Goal: Answer question/provide support

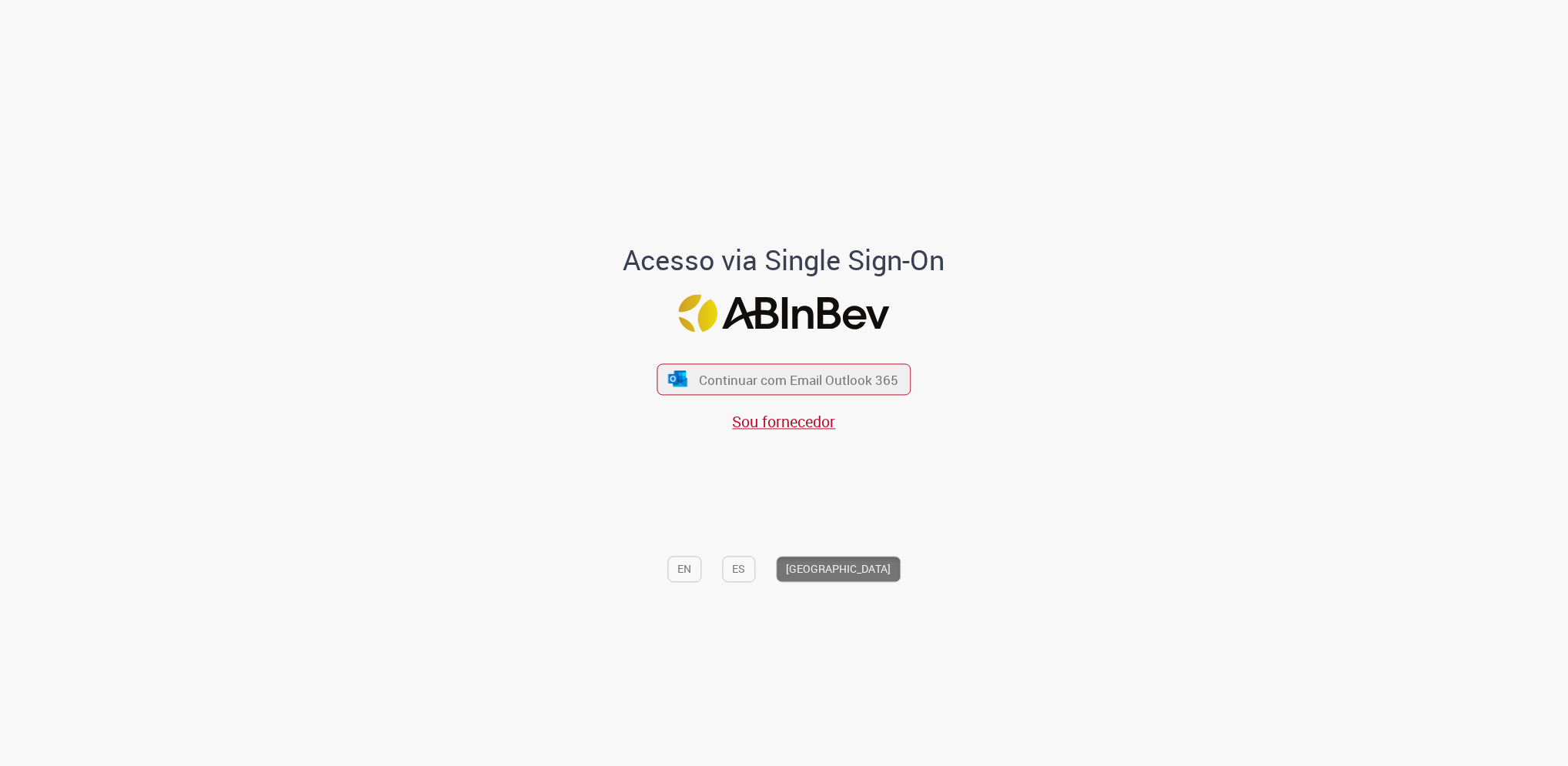
click at [732, 401] on div "Continuar com Email Outlook 365 Sou fornecedor" at bounding box center [784, 390] width 254 height 86
click at [739, 390] on button "Continuar com Email Outlook 365" at bounding box center [784, 379] width 259 height 32
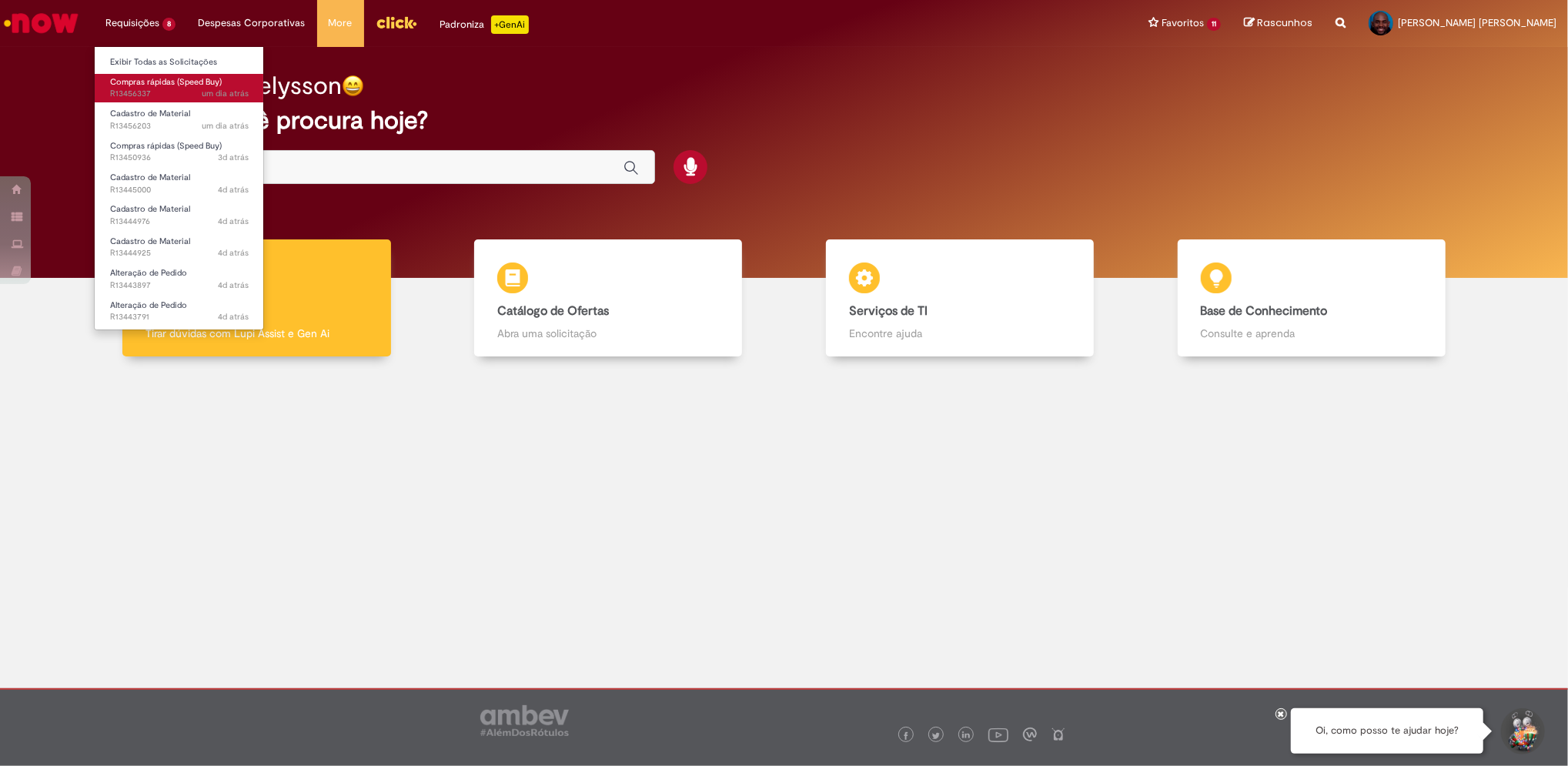
click at [150, 87] on link "Compras rápidas (Speed Buy) um dia atrás um dia atrás R13456337" at bounding box center [179, 88] width 169 height 28
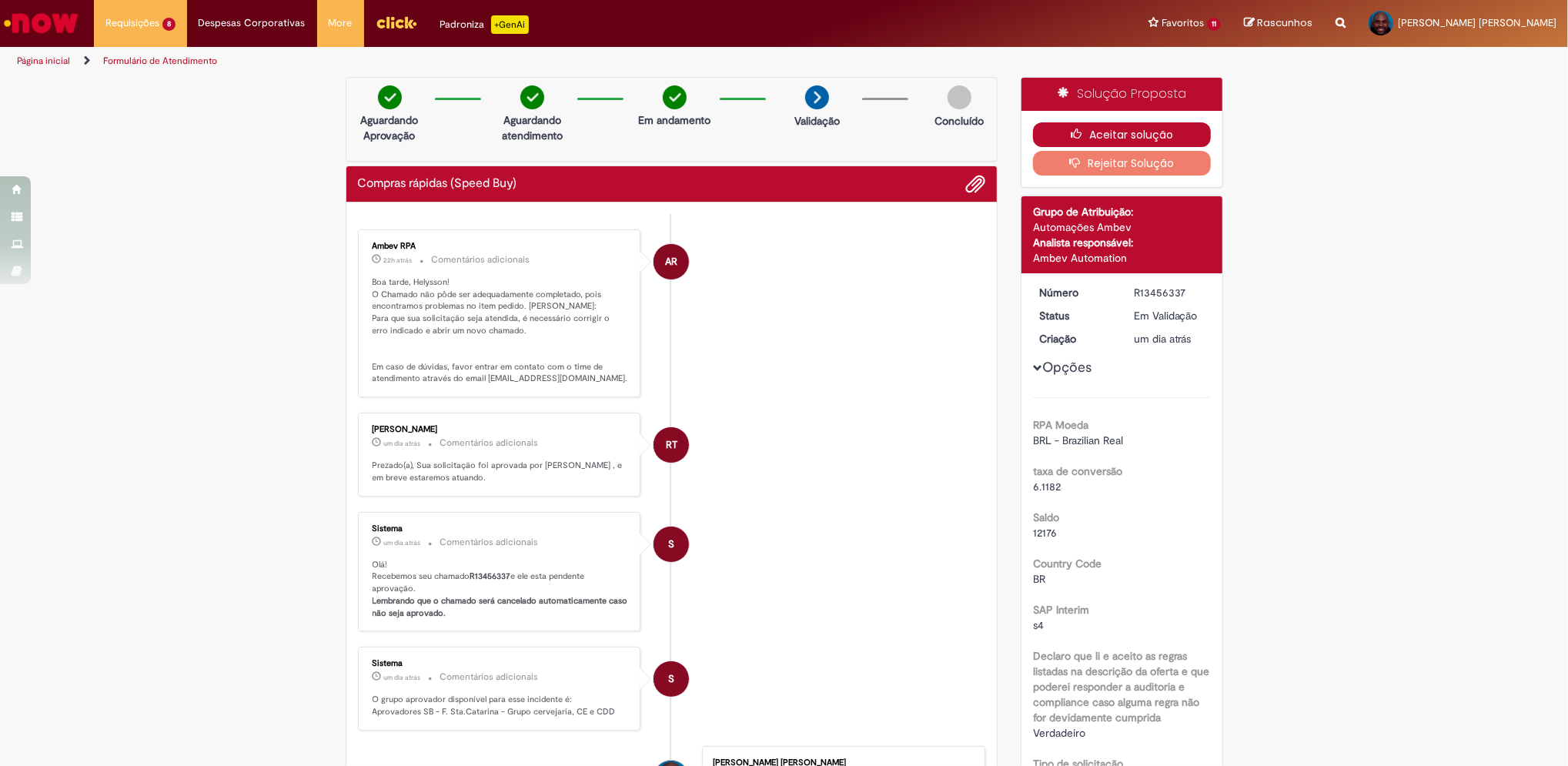
click at [1134, 131] on button "Aceitar solução" at bounding box center [1122, 135] width 178 height 25
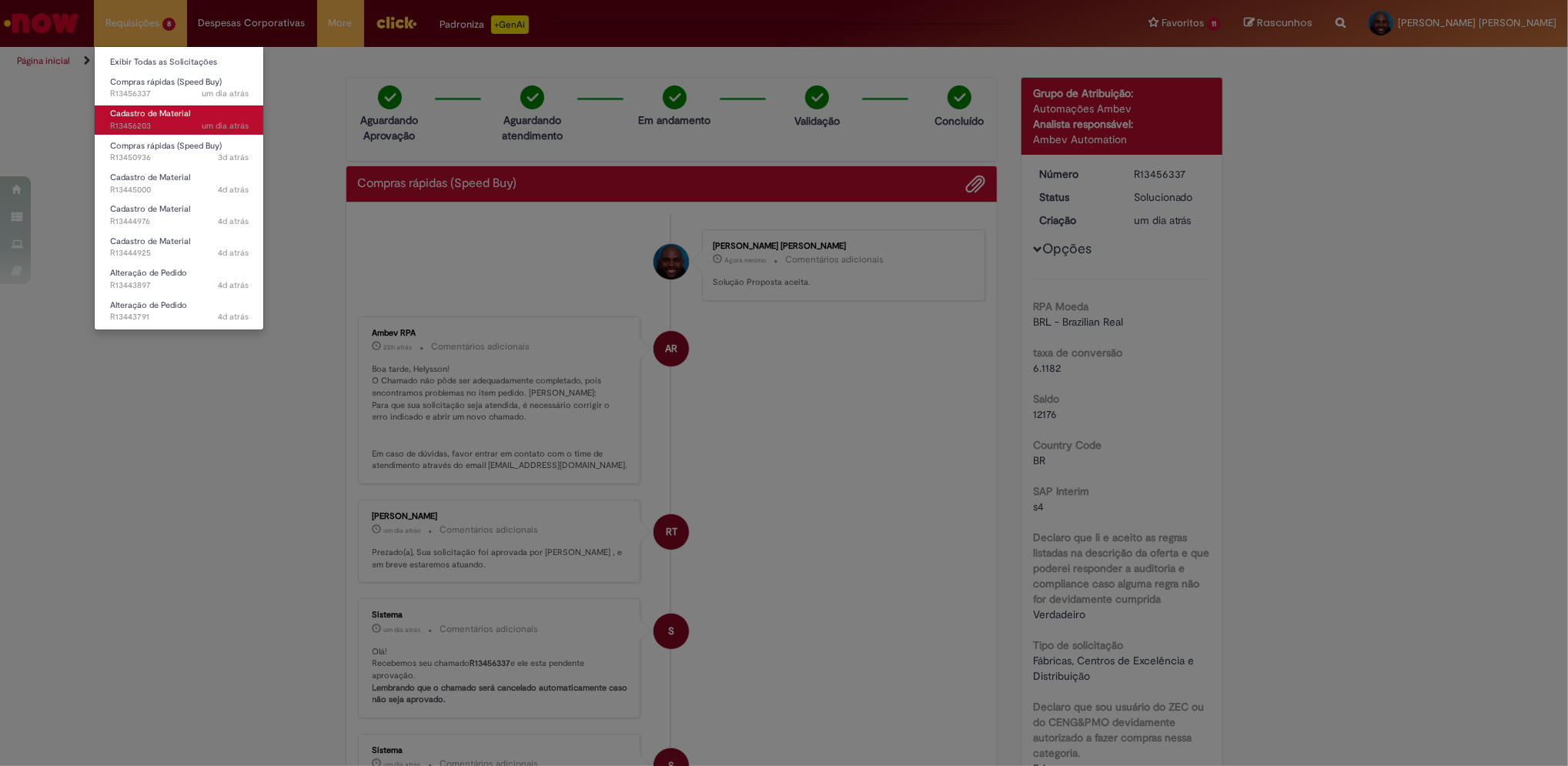
click at [153, 117] on span "Cadastro de Material" at bounding box center [149, 114] width 80 height 11
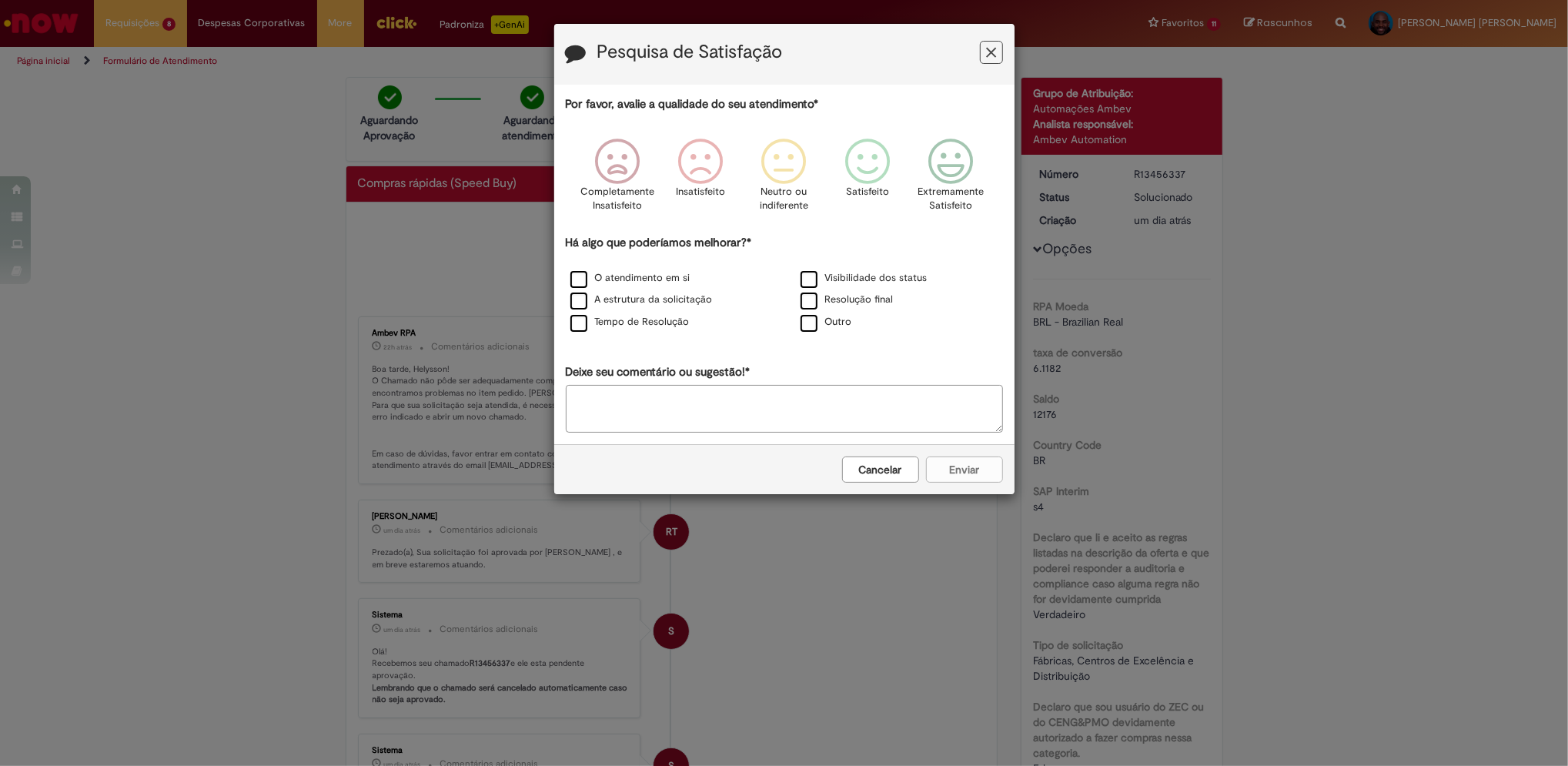
click at [996, 51] on button "Feedback" at bounding box center [991, 52] width 23 height 23
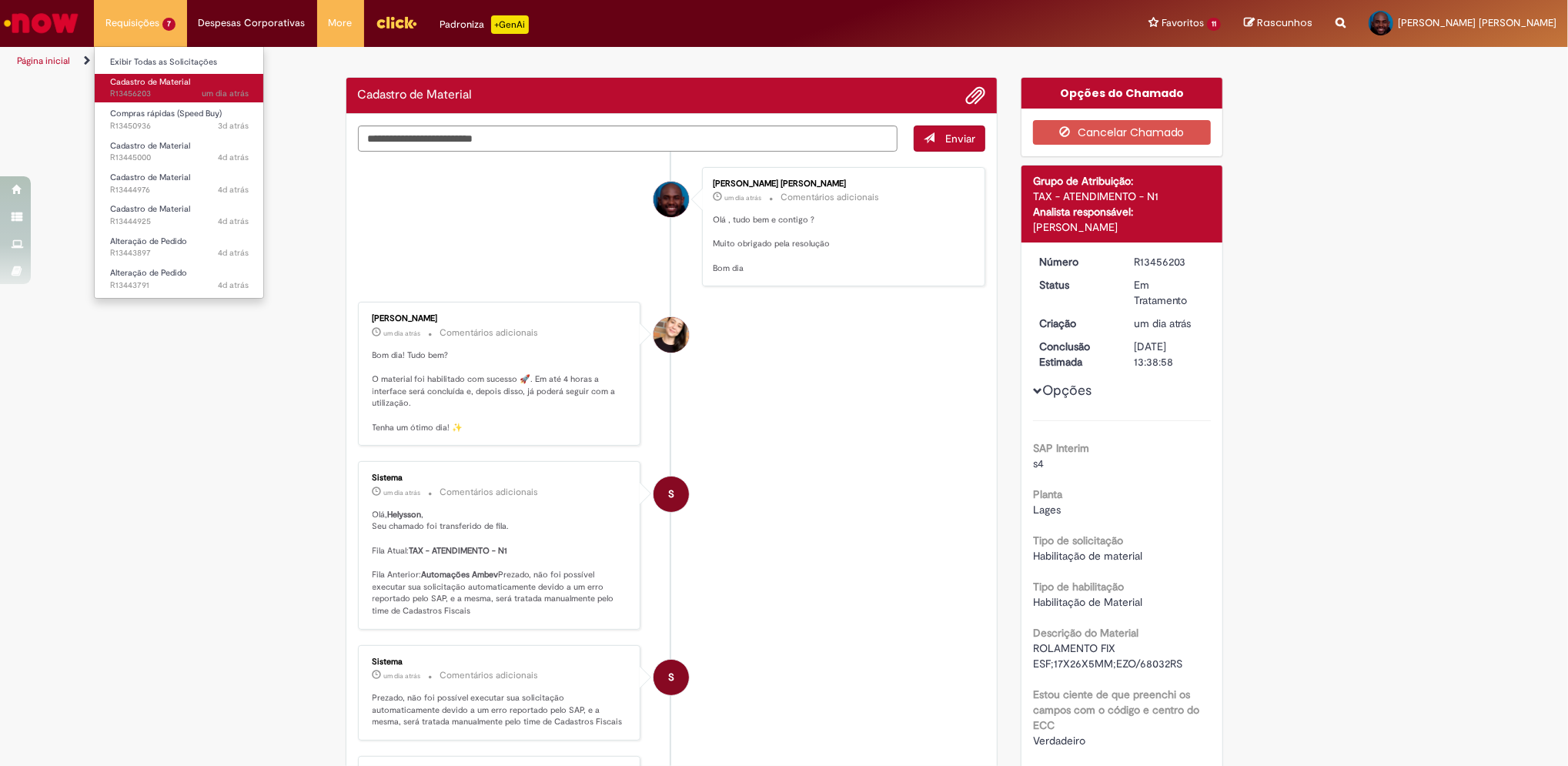
click at [145, 86] on span "Cadastro de Material" at bounding box center [149, 82] width 80 height 11
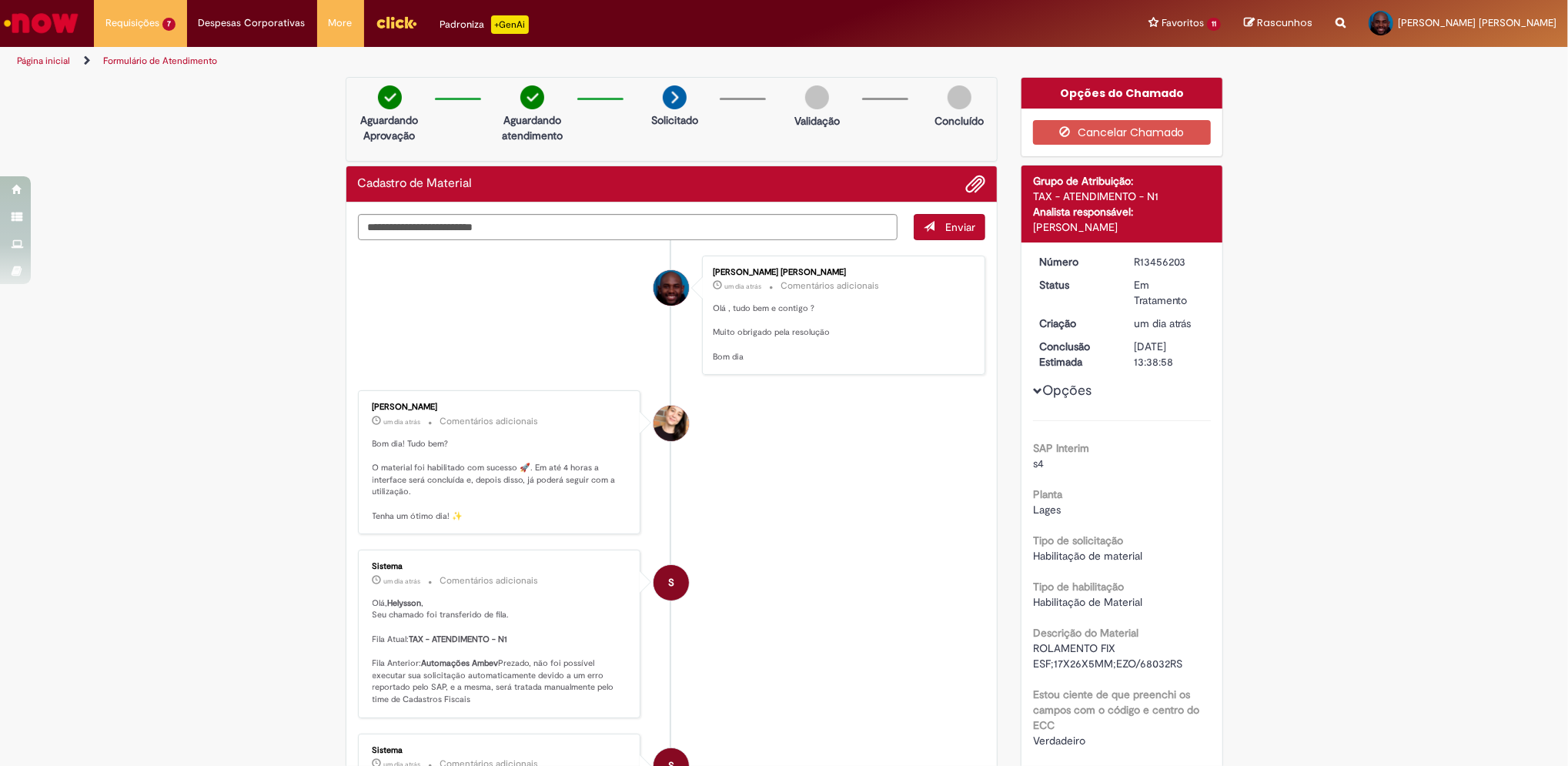
scroll to position [205, 0]
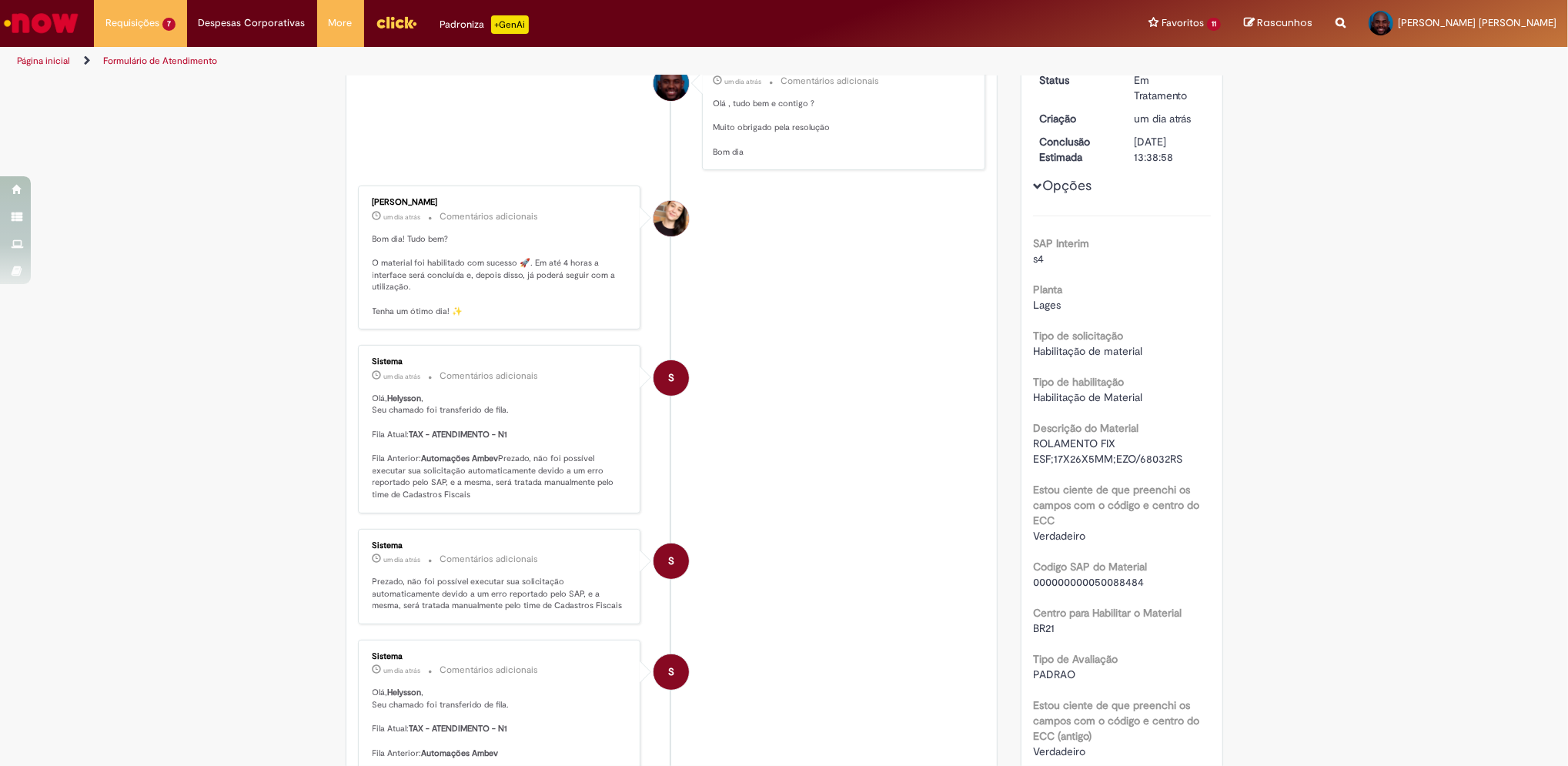
drag, startPoint x: 1141, startPoint y: 586, endPoint x: 1028, endPoint y: 580, distance: 113.2
click at [1033, 580] on span "000000000050088484" at bounding box center [1088, 582] width 111 height 14
copy span "000000000050088484"
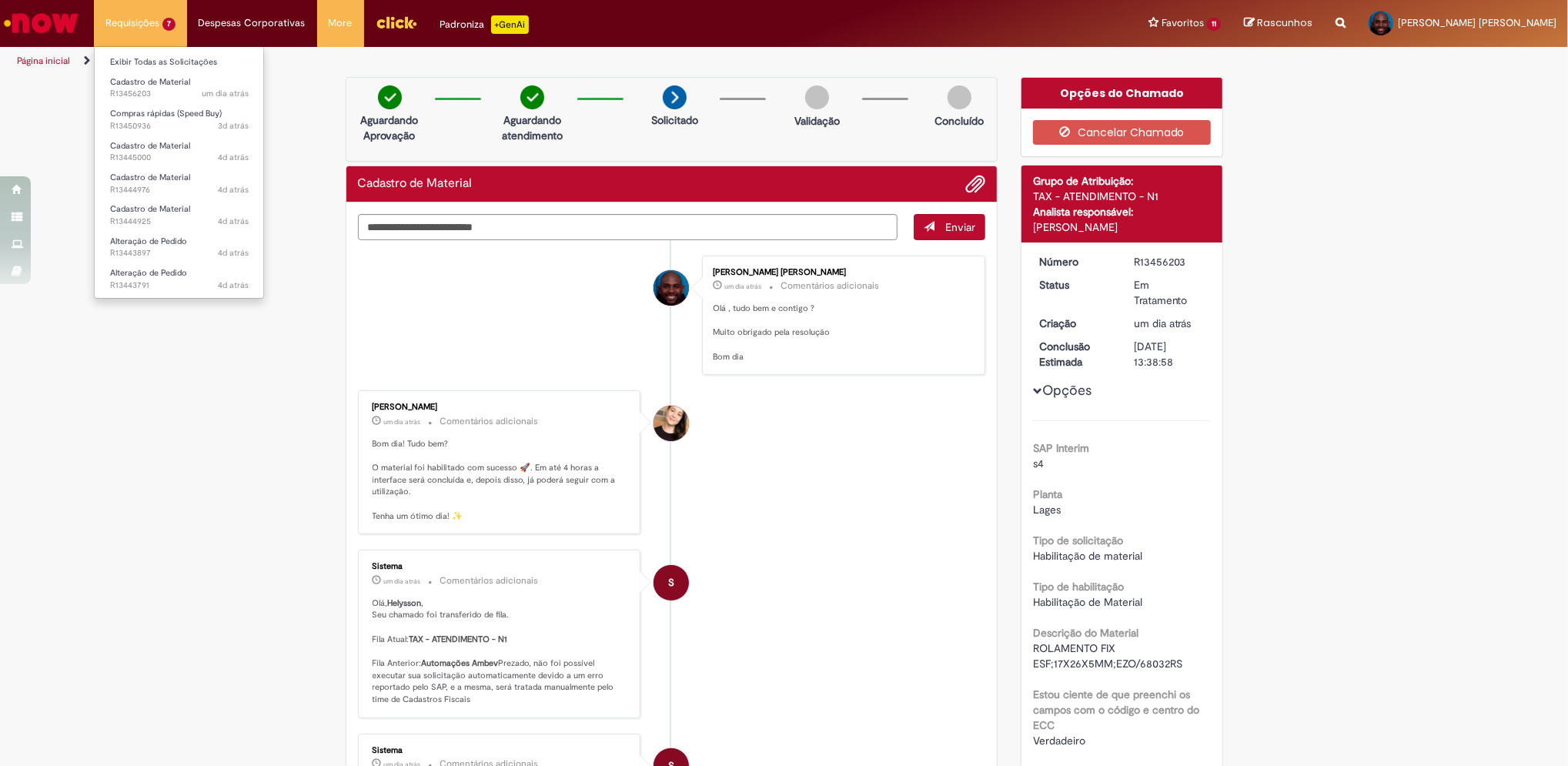
click at [149, 23] on li "Requisições 7 Exibir Todas as Solicitações Cadastro de Material um dia atrás um…" at bounding box center [140, 23] width 93 height 46
click at [155, 270] on span "Alteração de Pedido" at bounding box center [148, 273] width 77 height 11
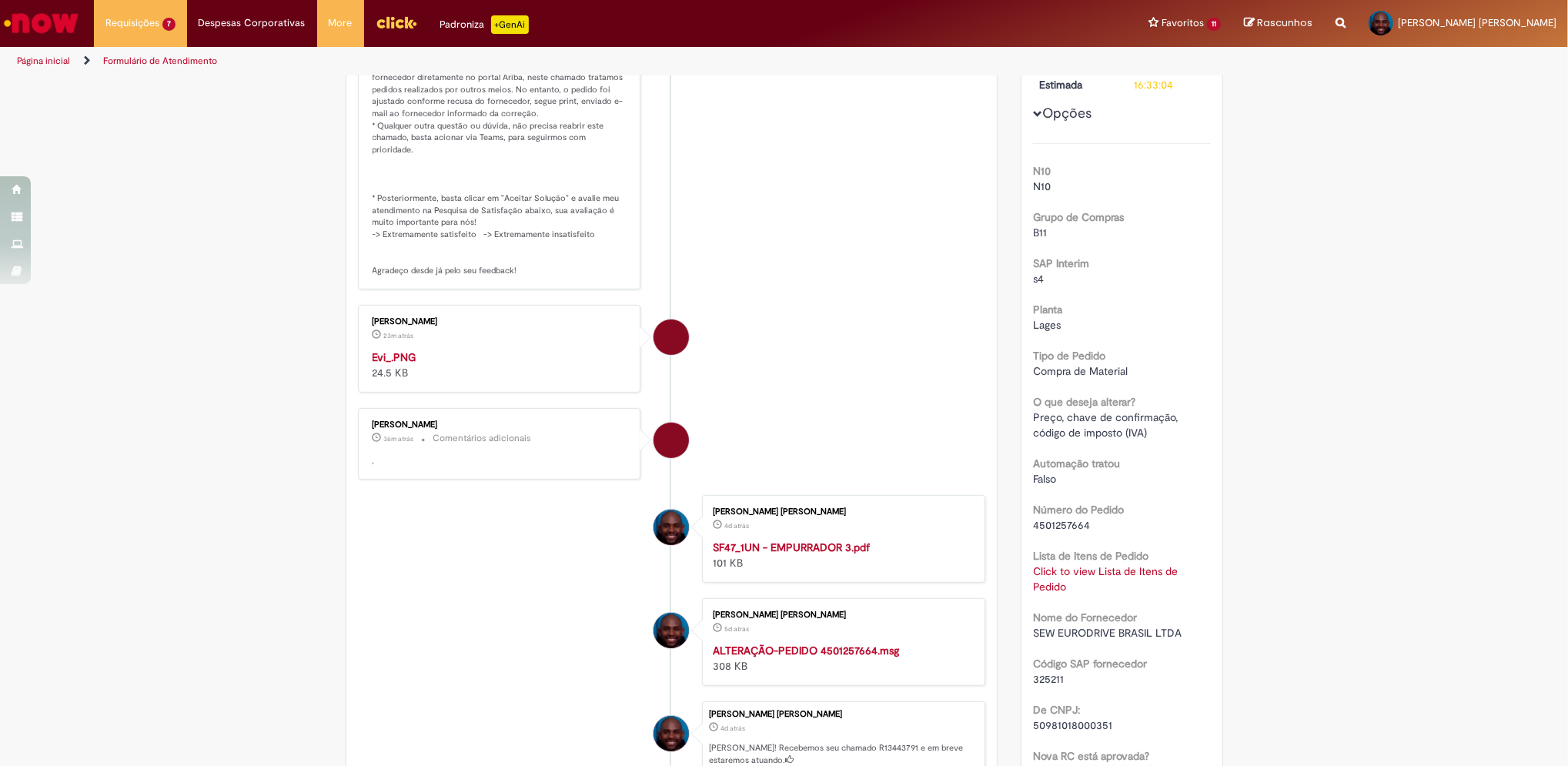
scroll to position [103, 0]
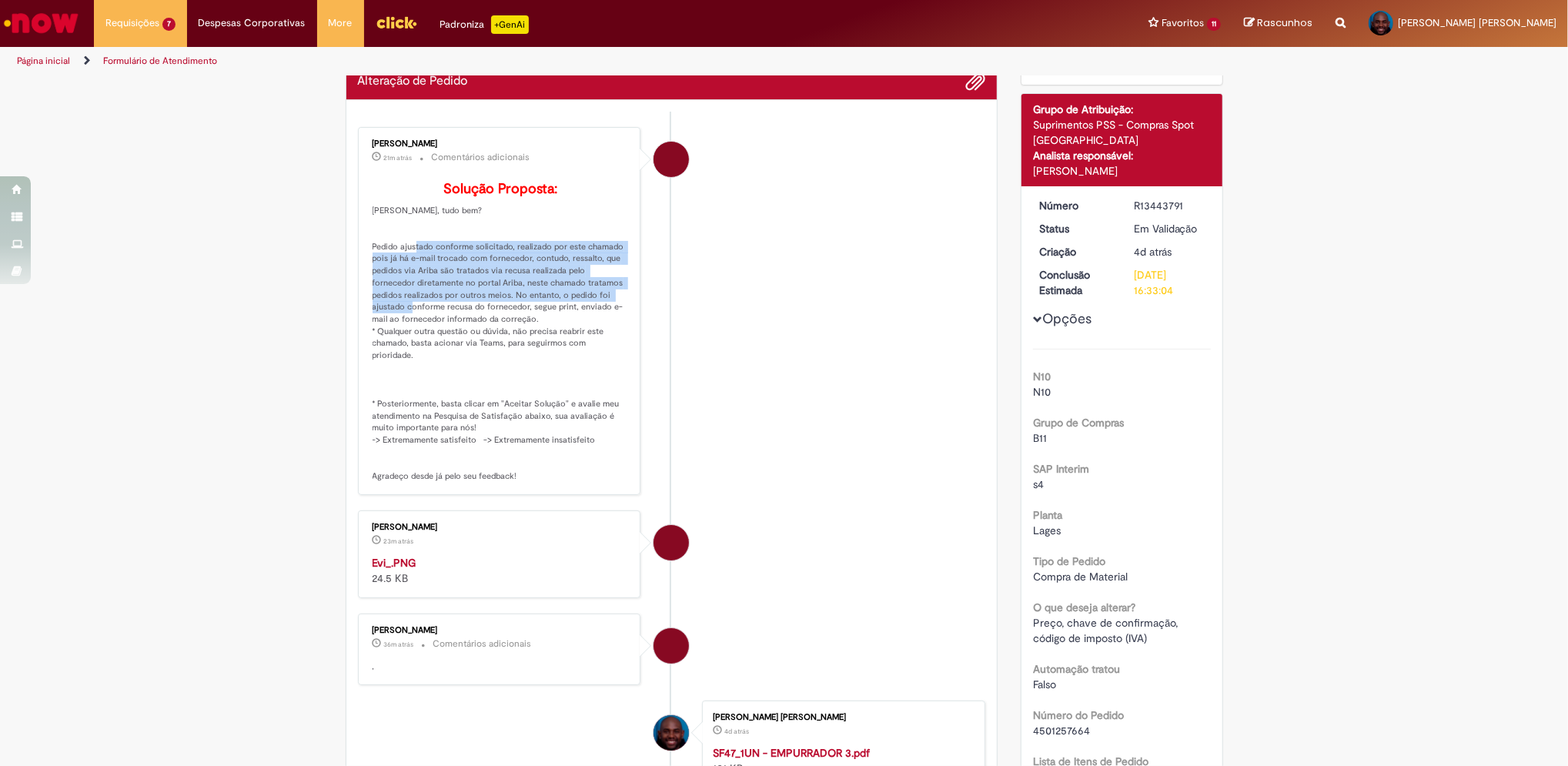
drag, startPoint x: 403, startPoint y: 269, endPoint x: 607, endPoint y: 315, distance: 209.1
click at [607, 315] on p "Solução Proposta: [PERSON_NAME], tudo bem? Pedido ajustado conforme solicitado,…" at bounding box center [501, 332] width 257 height 301
drag, startPoint x: 607, startPoint y: 315, endPoint x: 611, endPoint y: 322, distance: 8.1
click at [611, 322] on p "Solução Proposta: [PERSON_NAME], tudo bem? Pedido ajustado conforme solicitado,…" at bounding box center [501, 332] width 257 height 301
click at [431, 300] on p "Solução Proposta: [PERSON_NAME], tudo bem? Pedido ajustado conforme solicitado,…" at bounding box center [501, 332] width 257 height 301
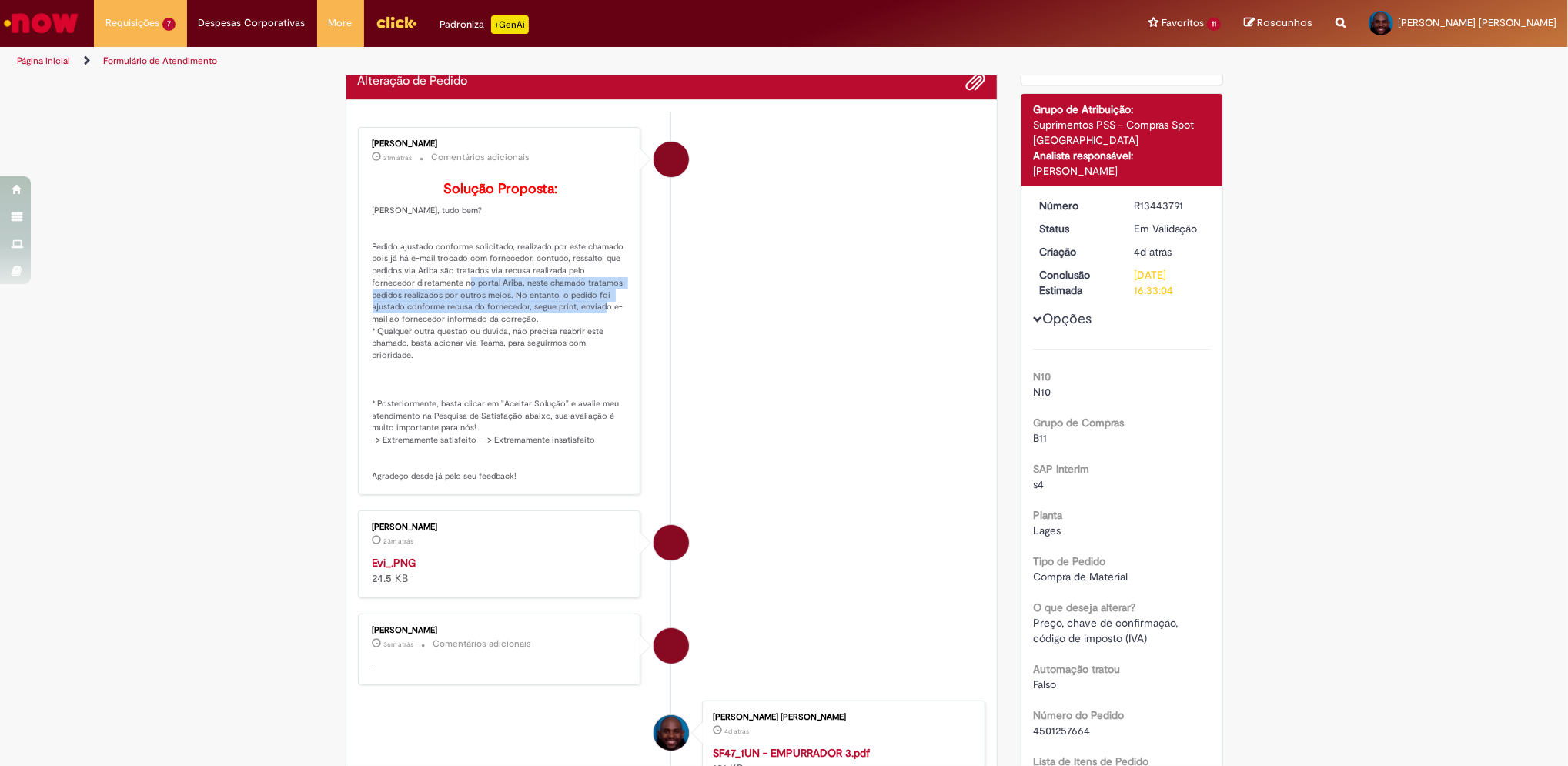
drag, startPoint x: 410, startPoint y: 308, endPoint x: 558, endPoint y: 329, distance: 149.5
click at [558, 329] on p "Solução Proposta: [PERSON_NAME], tudo bem? Pedido ajustado conforme solicitado,…" at bounding box center [501, 332] width 257 height 301
drag, startPoint x: 558, startPoint y: 329, endPoint x: 606, endPoint y: 341, distance: 49.5
click at [606, 341] on p "Solução Proposta: [PERSON_NAME], tudo bem? Pedido ajustado conforme solicitado,…" at bounding box center [501, 332] width 257 height 301
drag, startPoint x: 389, startPoint y: 322, endPoint x: 542, endPoint y: 342, distance: 154.3
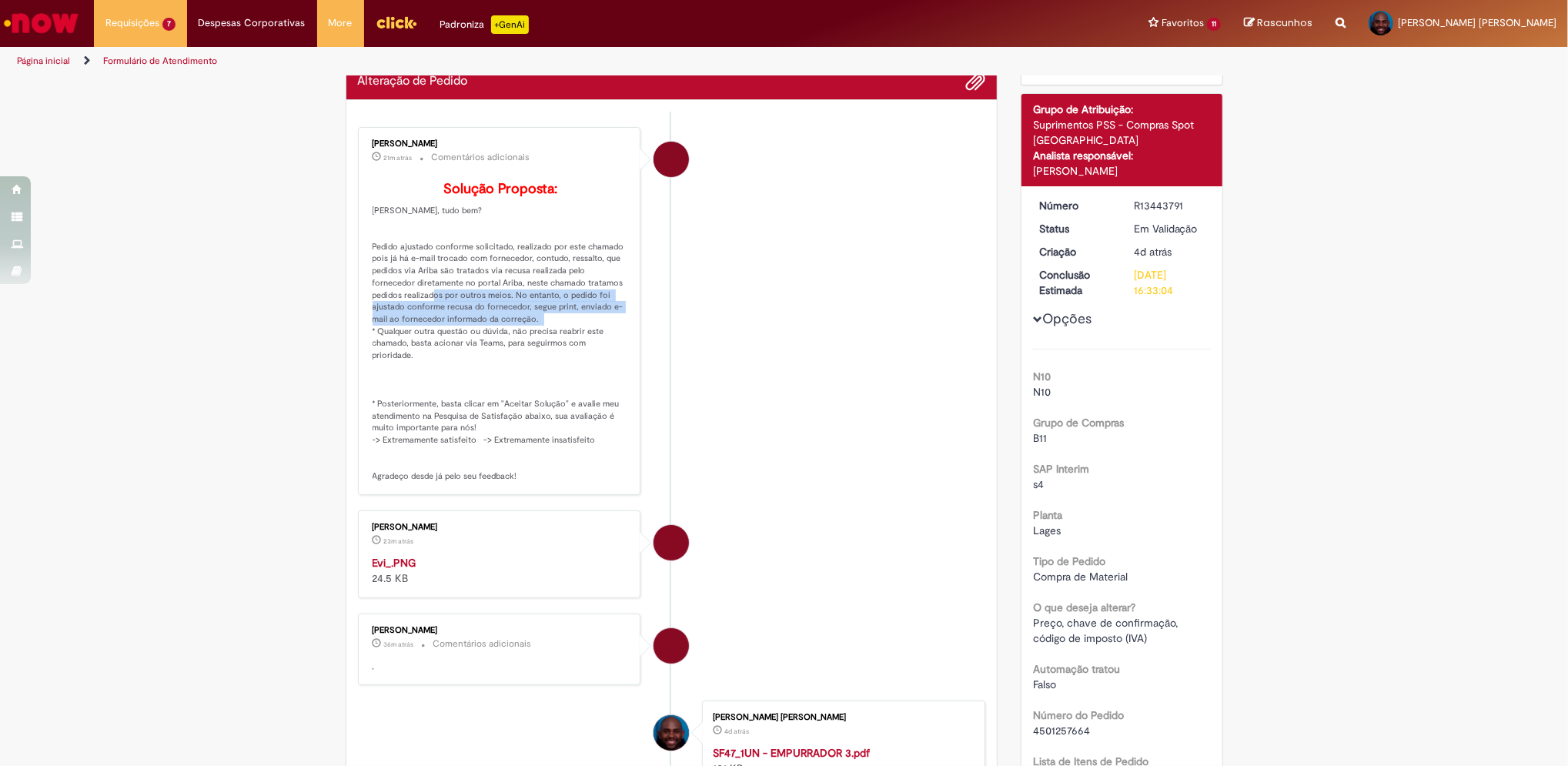
click at [542, 342] on p "Solução Proposta: [PERSON_NAME], tudo bem? Pedido ajustado conforme solicitado,…" at bounding box center [501, 332] width 257 height 301
drag, startPoint x: 542, startPoint y: 342, endPoint x: 559, endPoint y: 358, distance: 23.3
click at [559, 358] on p "Solução Proposta: [PERSON_NAME], tudo bem? Pedido ajustado conforme solicitado,…" at bounding box center [501, 332] width 257 height 301
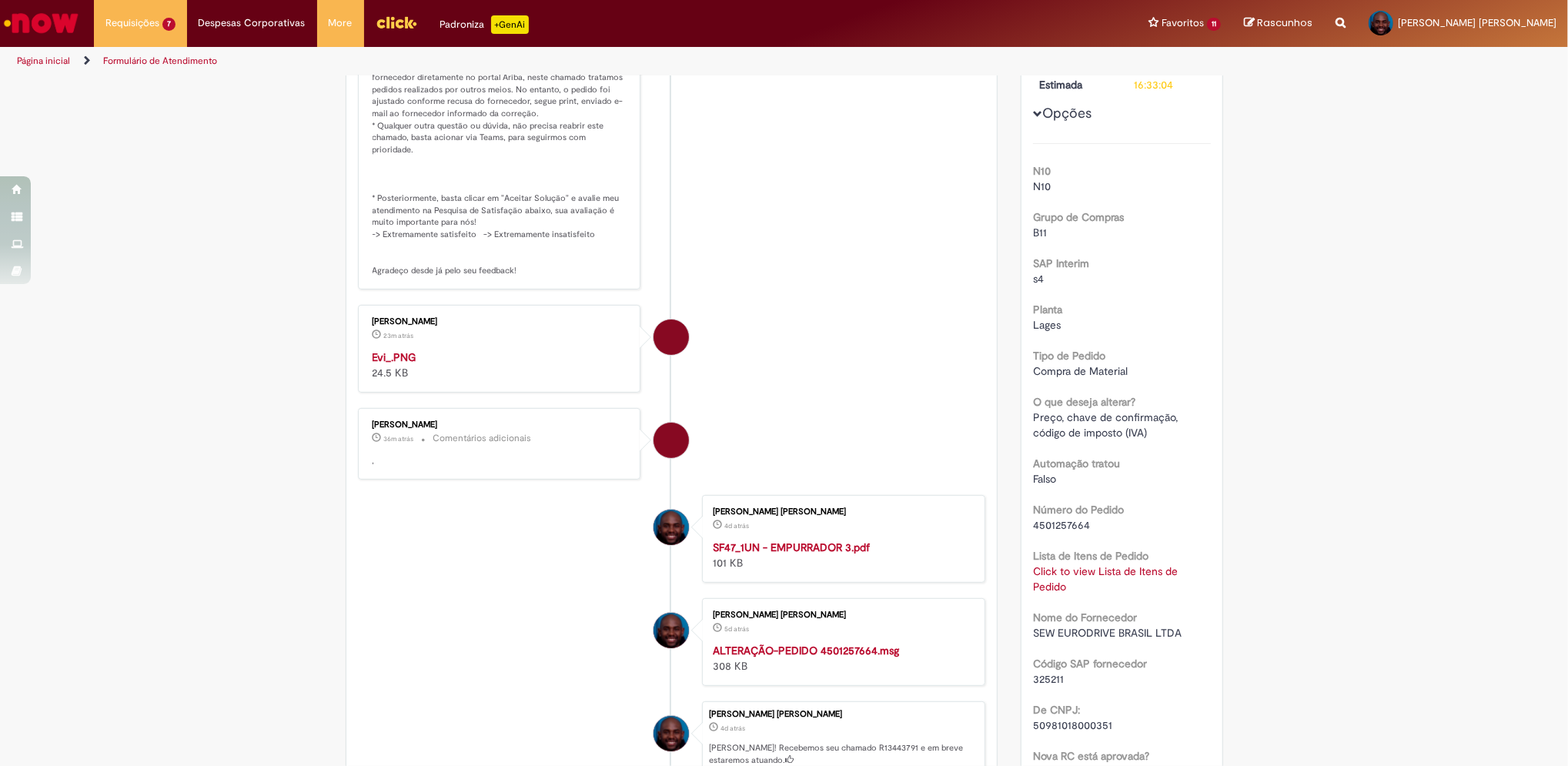
scroll to position [0, 0]
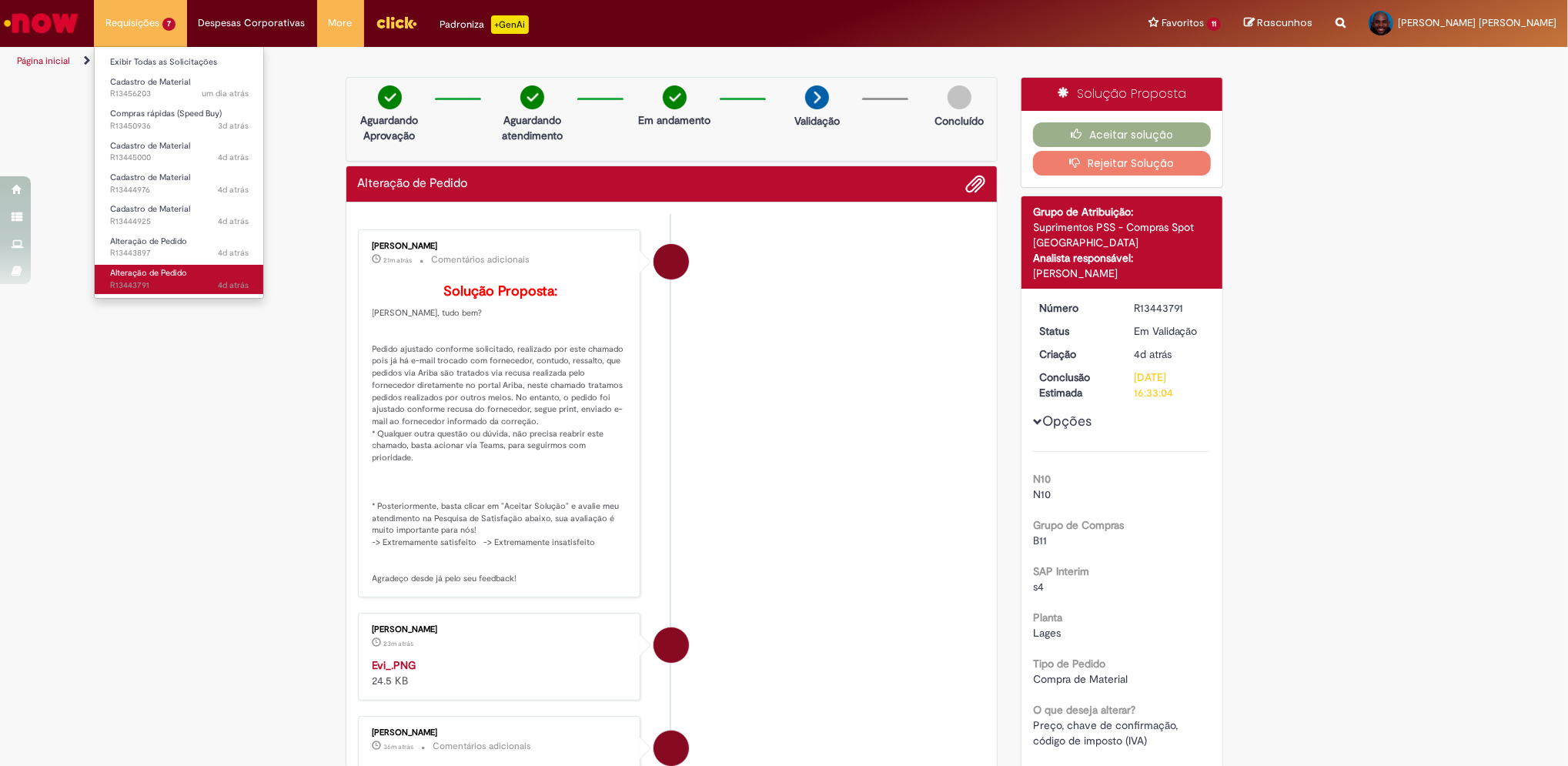
click at [158, 275] on span "Alteração de Pedido" at bounding box center [148, 273] width 77 height 11
click at [166, 253] on span "4d atrás 4 dias atrás R13443897" at bounding box center [179, 253] width 139 height 12
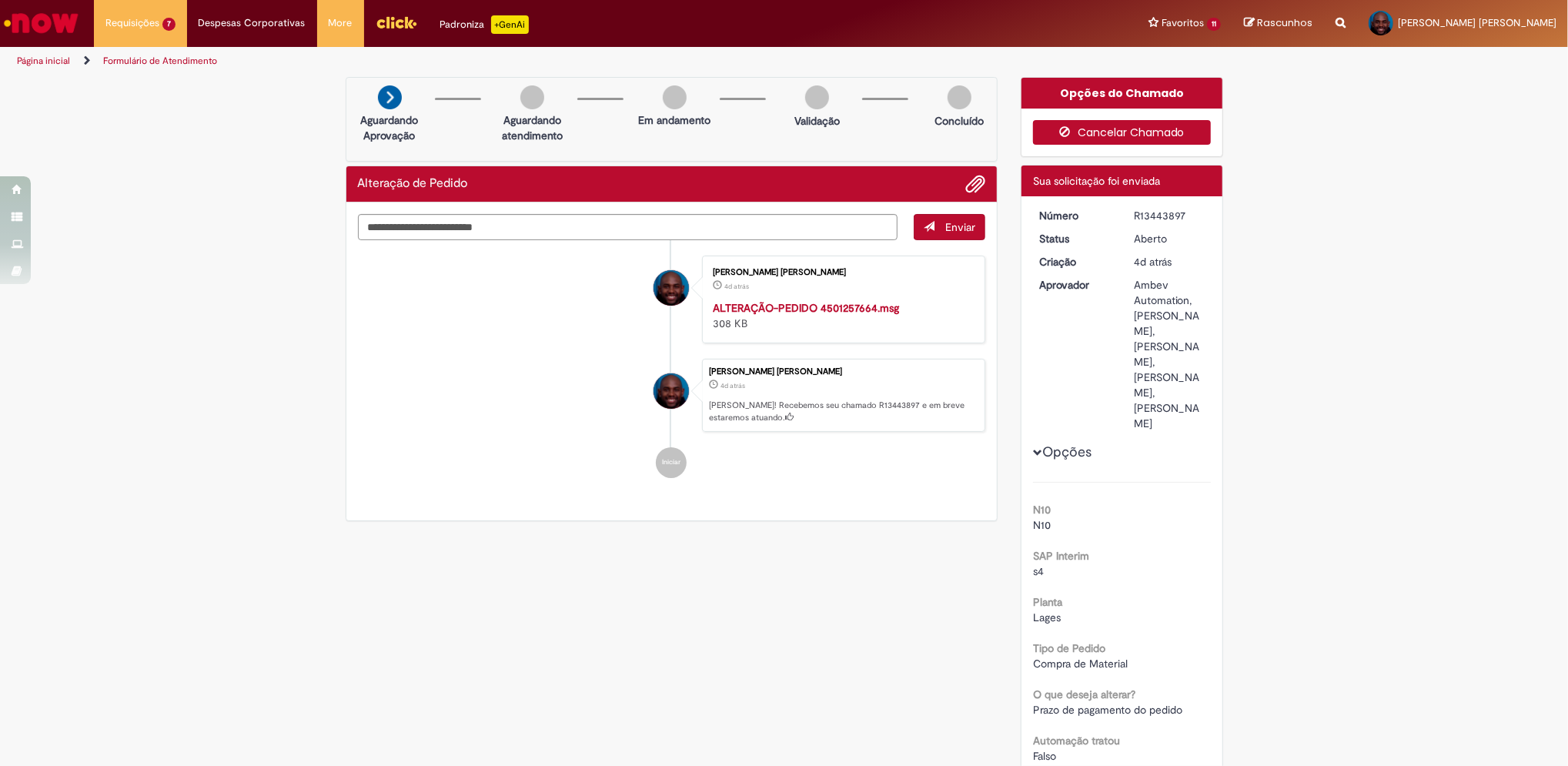
click at [1161, 139] on button "Cancelar Chamado" at bounding box center [1122, 132] width 178 height 25
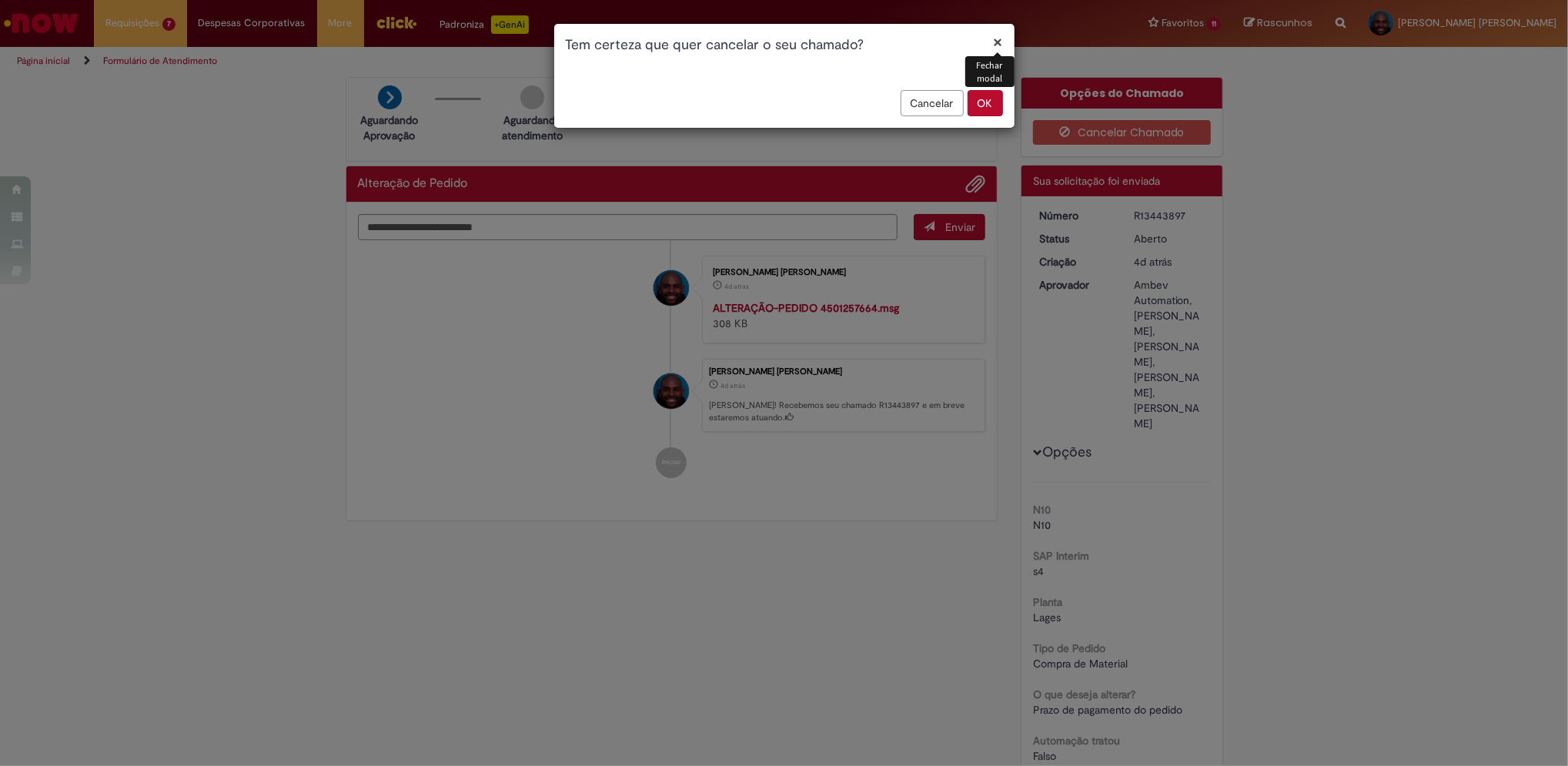
click at [982, 98] on button "OK" at bounding box center [985, 103] width 36 height 26
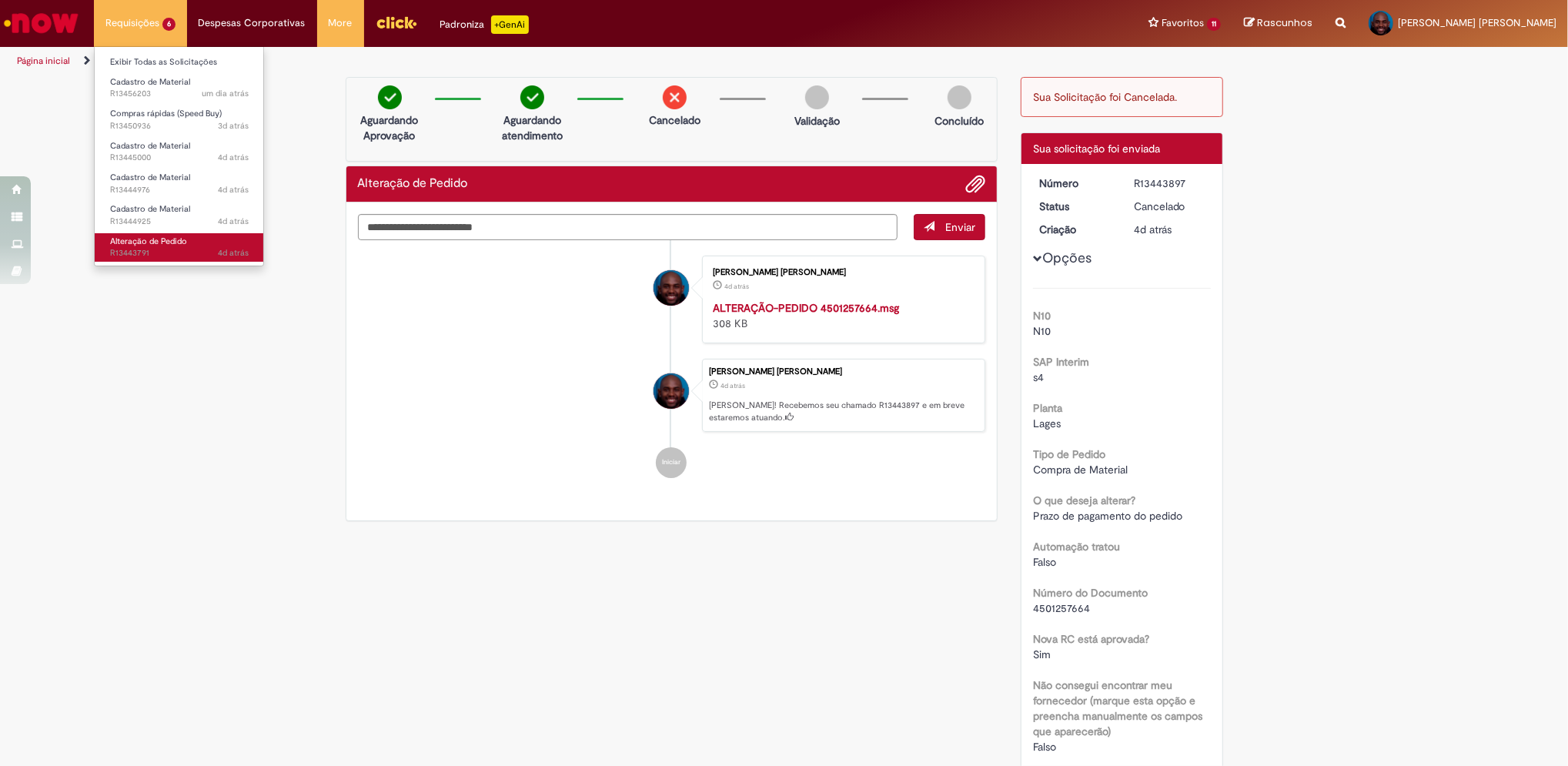
click at [157, 248] on span "4d atrás 4 dias atrás R13443791" at bounding box center [179, 253] width 139 height 12
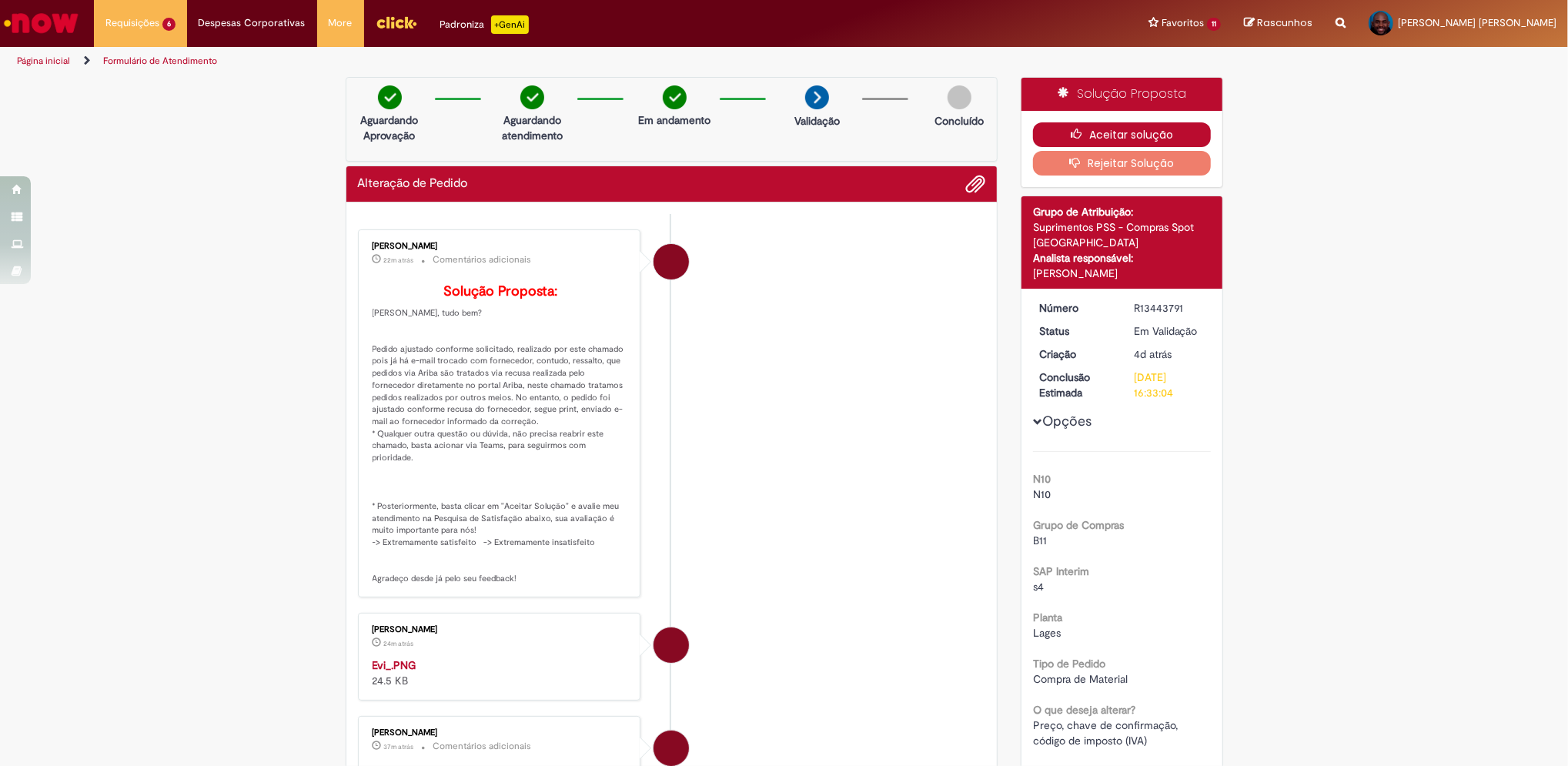
click at [1114, 136] on button "Aceitar solução" at bounding box center [1122, 135] width 178 height 25
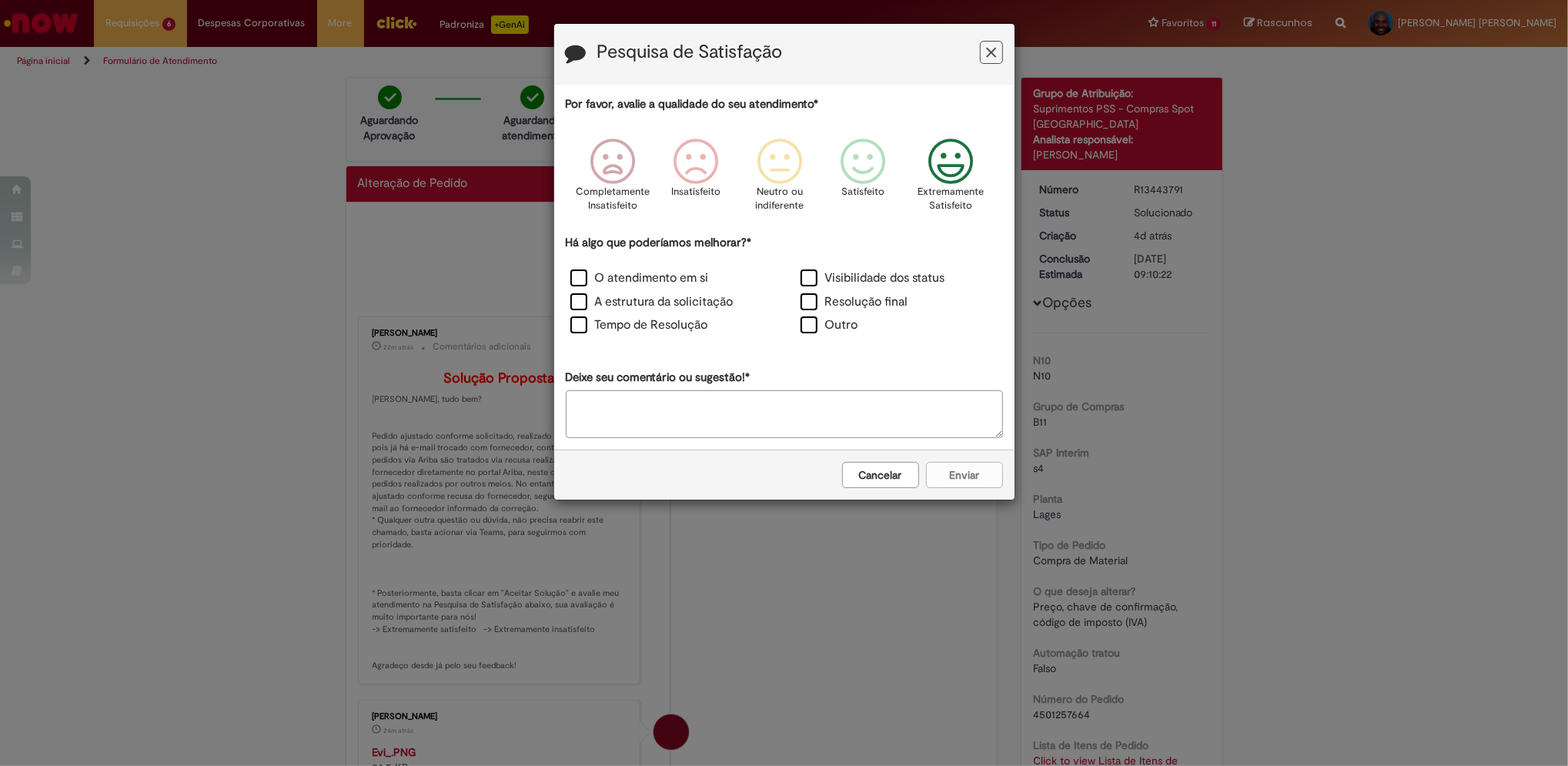
click at [944, 165] on icon "Feedback" at bounding box center [951, 161] width 58 height 46
click at [811, 308] on label "Resolução final" at bounding box center [855, 302] width 108 height 18
click at [965, 483] on button "Enviar" at bounding box center [964, 475] width 77 height 26
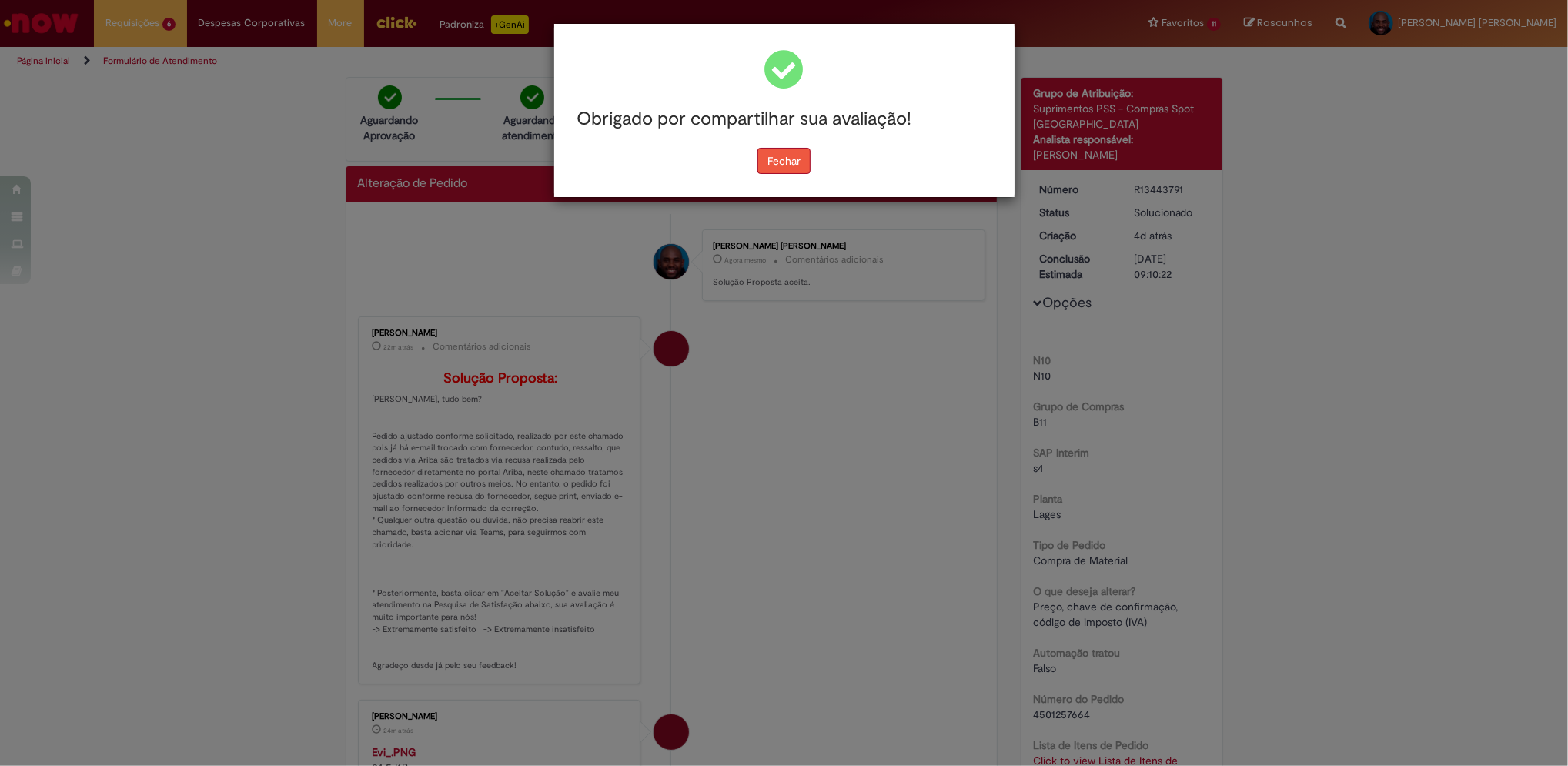
click at [791, 156] on button "Fechar" at bounding box center [784, 161] width 53 height 26
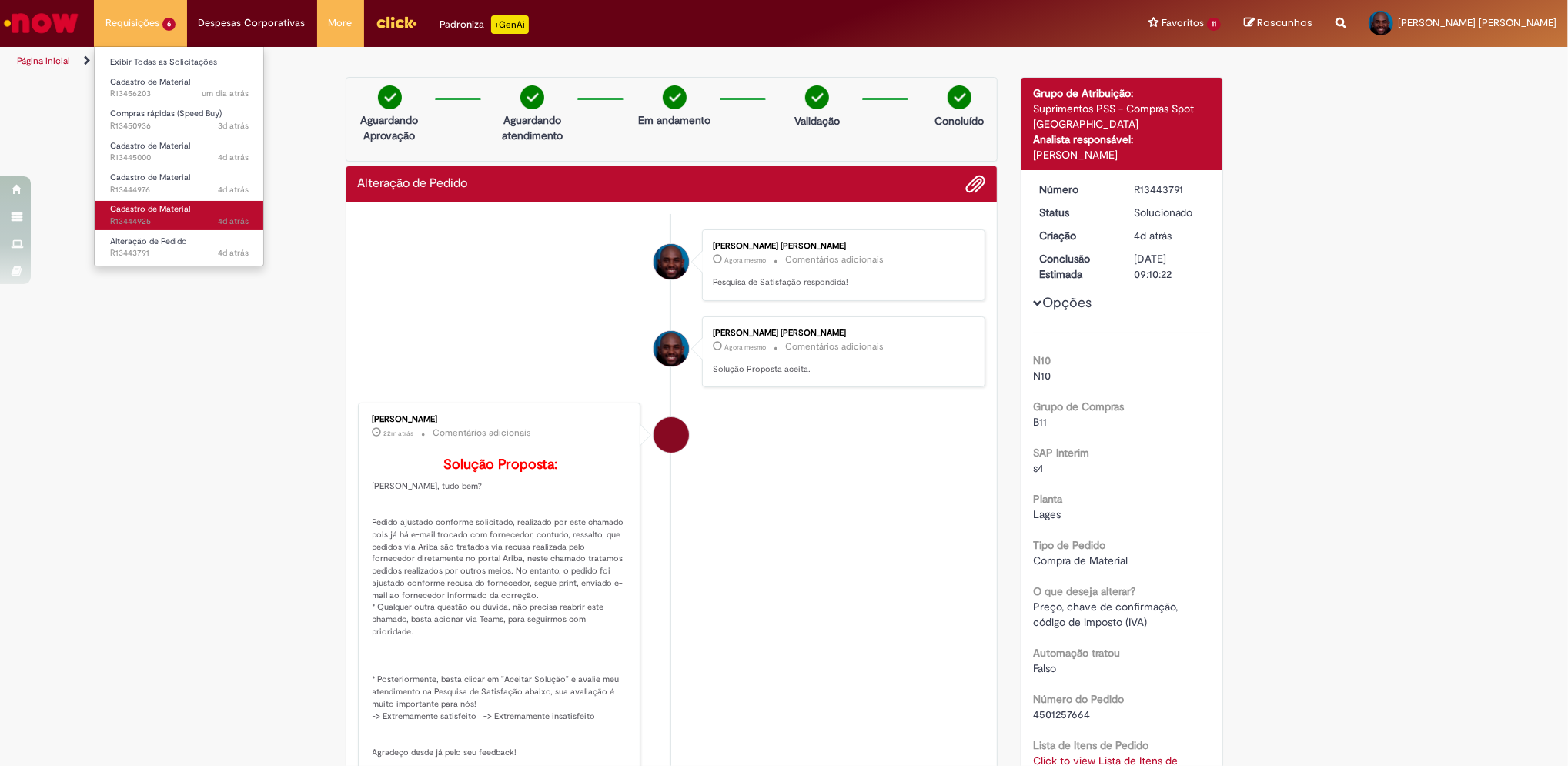
click at [152, 216] on span "4d atrás 4 dias atrás R13444925" at bounding box center [179, 221] width 139 height 12
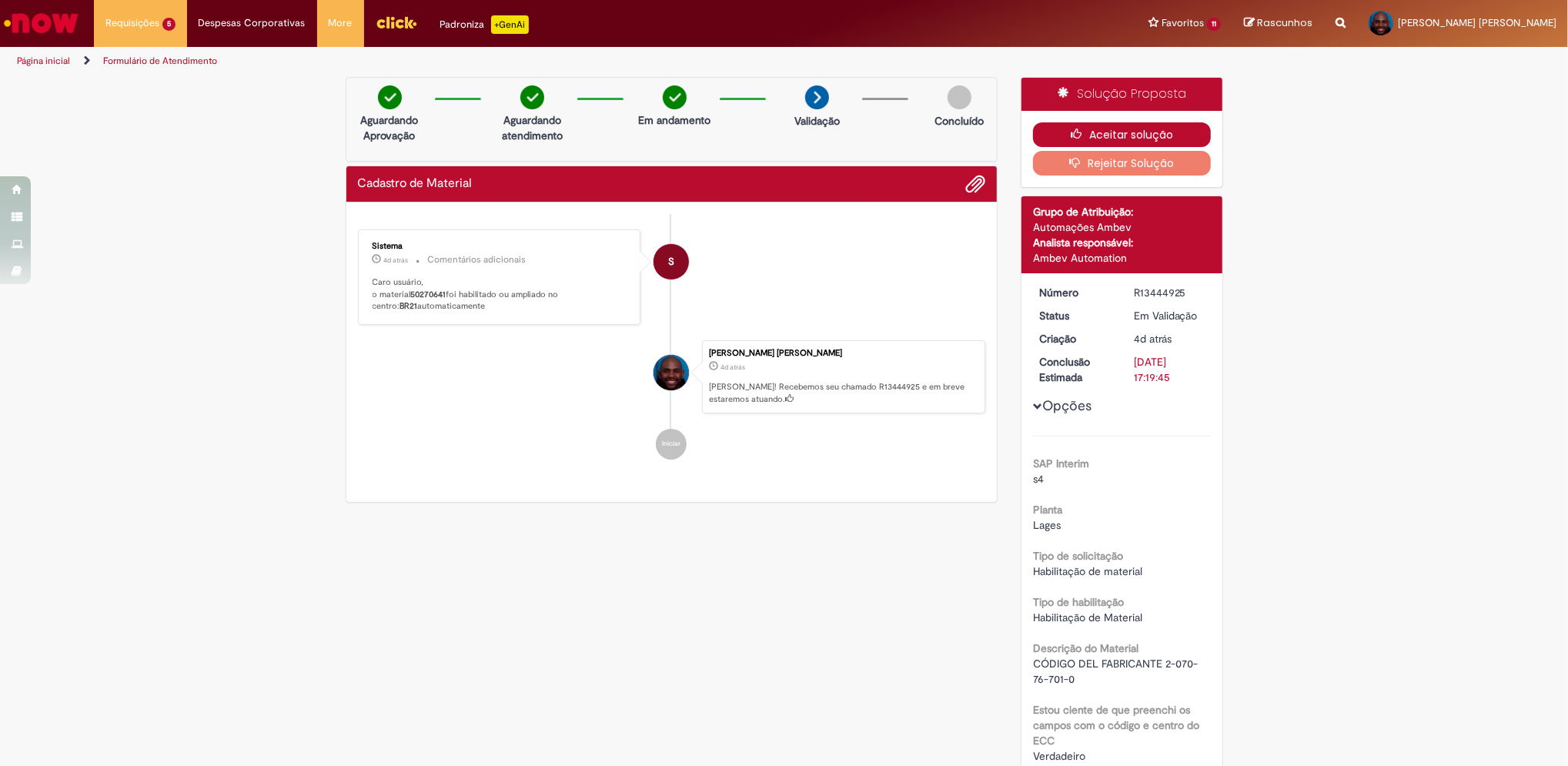
click at [1118, 136] on button "Aceitar solução" at bounding box center [1122, 135] width 178 height 25
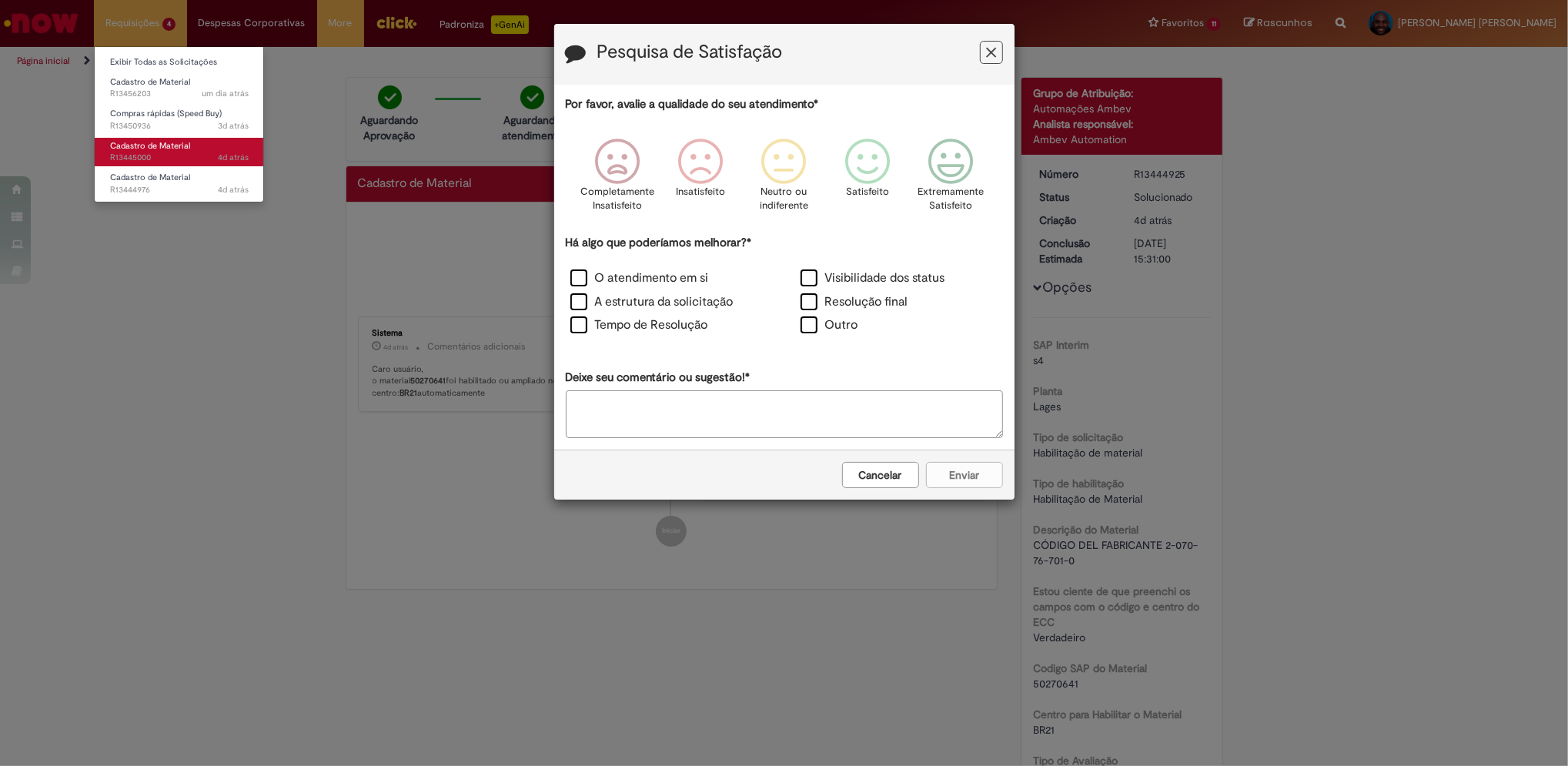
click at [150, 157] on span "4d atrás 4 dias atrás R13445000" at bounding box center [179, 157] width 139 height 12
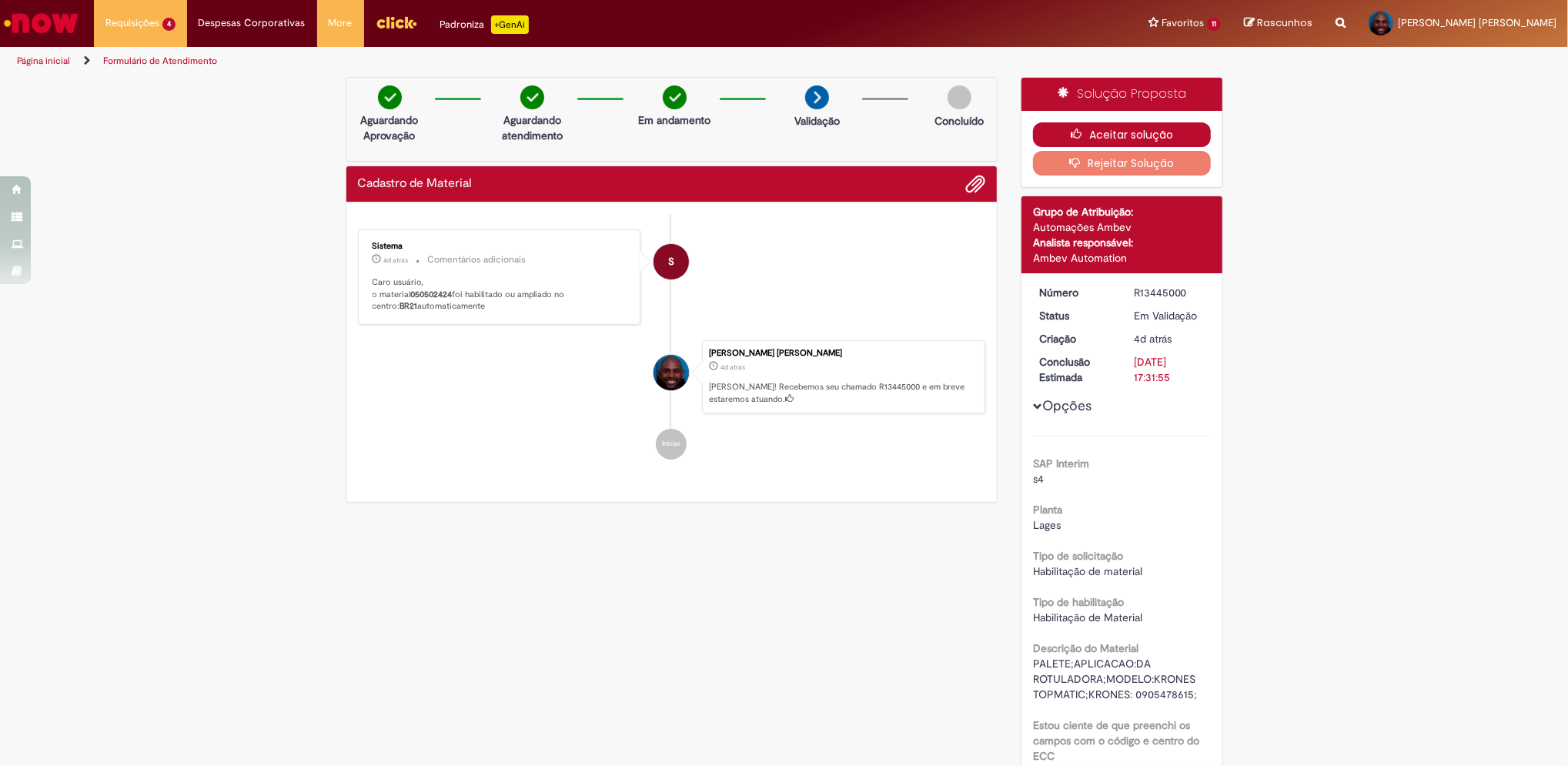
click at [1119, 128] on button "Aceitar solução" at bounding box center [1122, 135] width 178 height 25
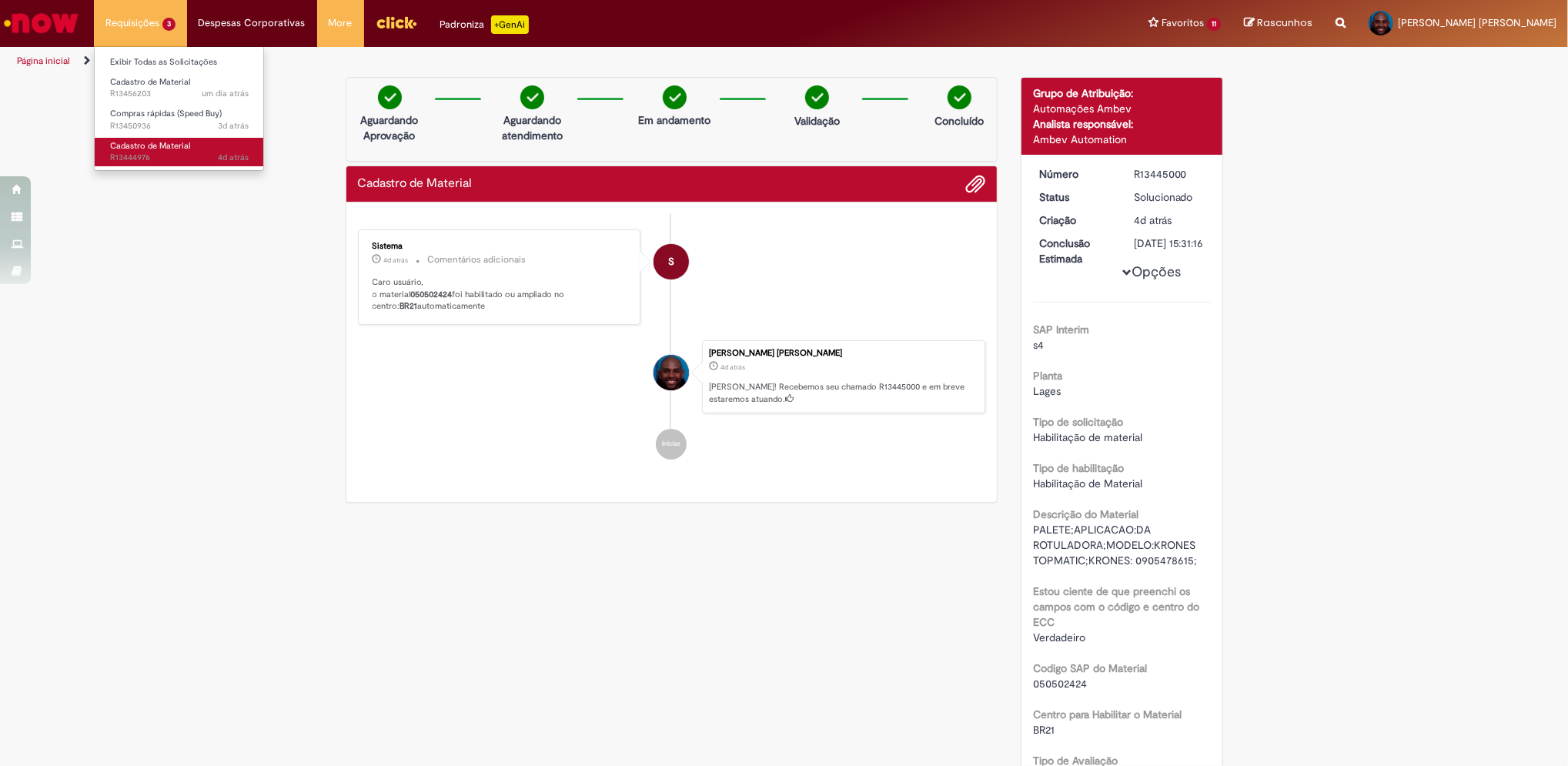
click at [146, 148] on span "Cadastro de Material" at bounding box center [149, 146] width 80 height 11
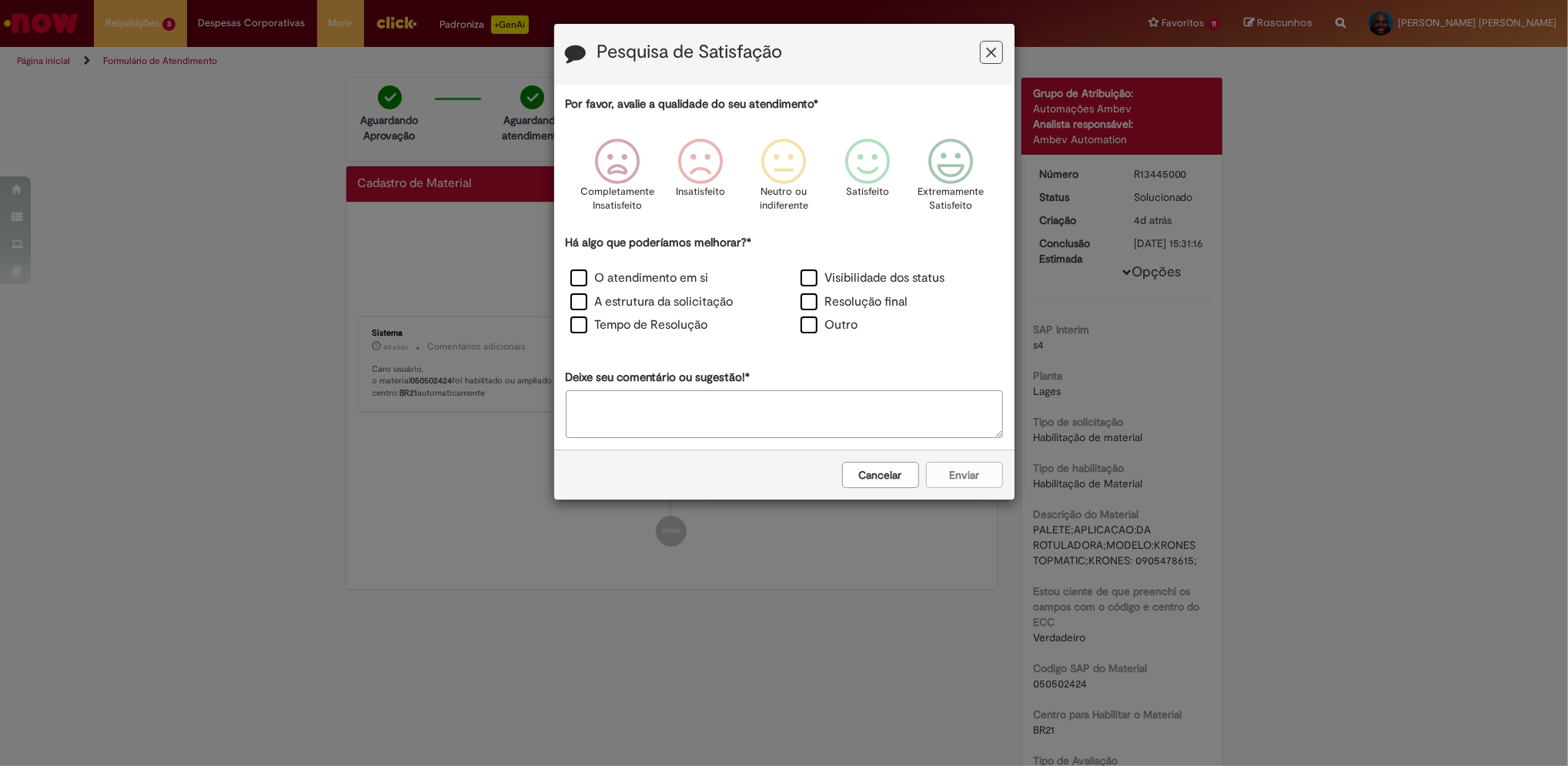
click at [994, 50] on icon "Feedback" at bounding box center [991, 52] width 10 height 16
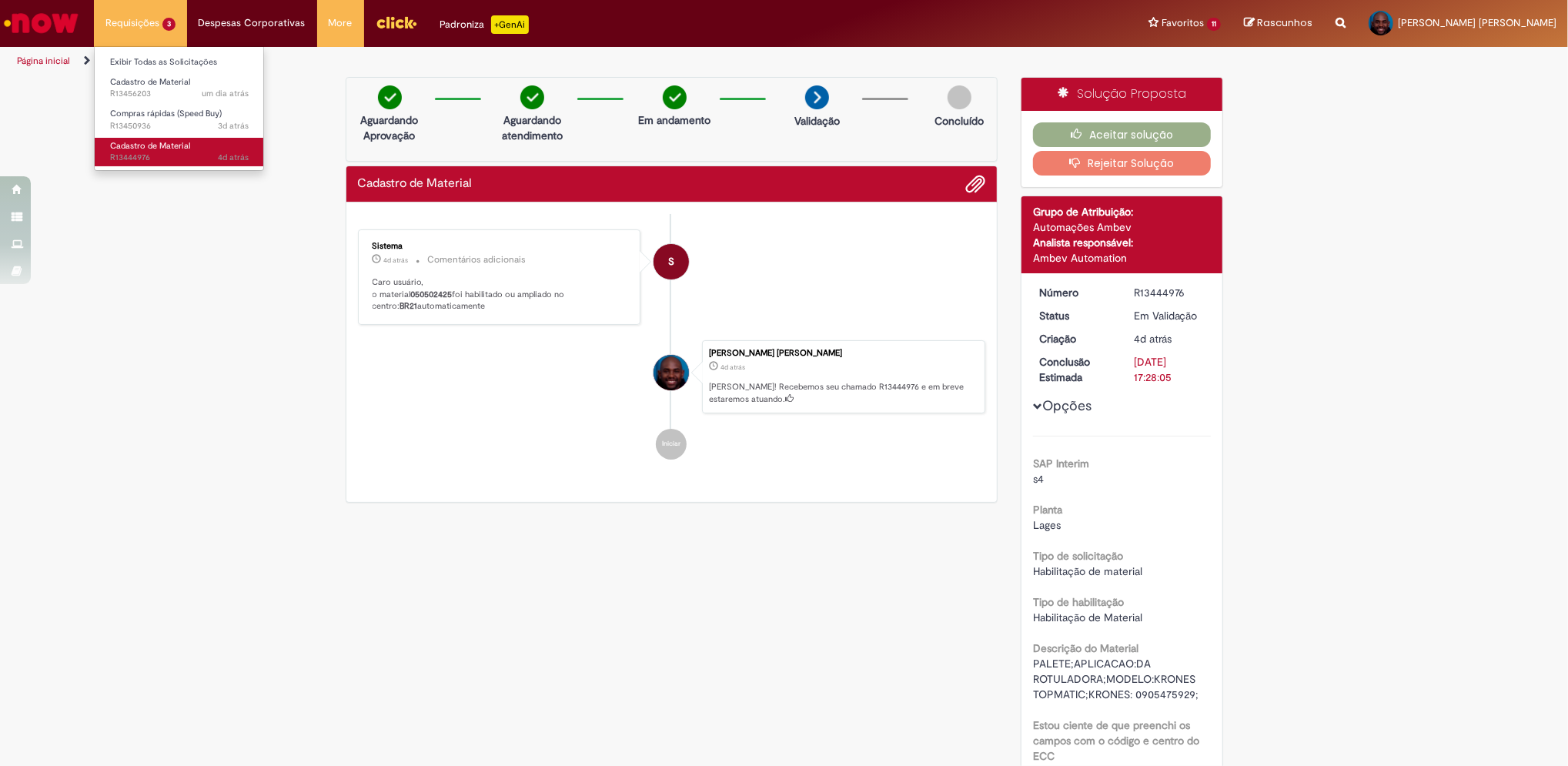
click at [148, 153] on span "4d atrás 4 dias atrás R13444976" at bounding box center [179, 157] width 139 height 12
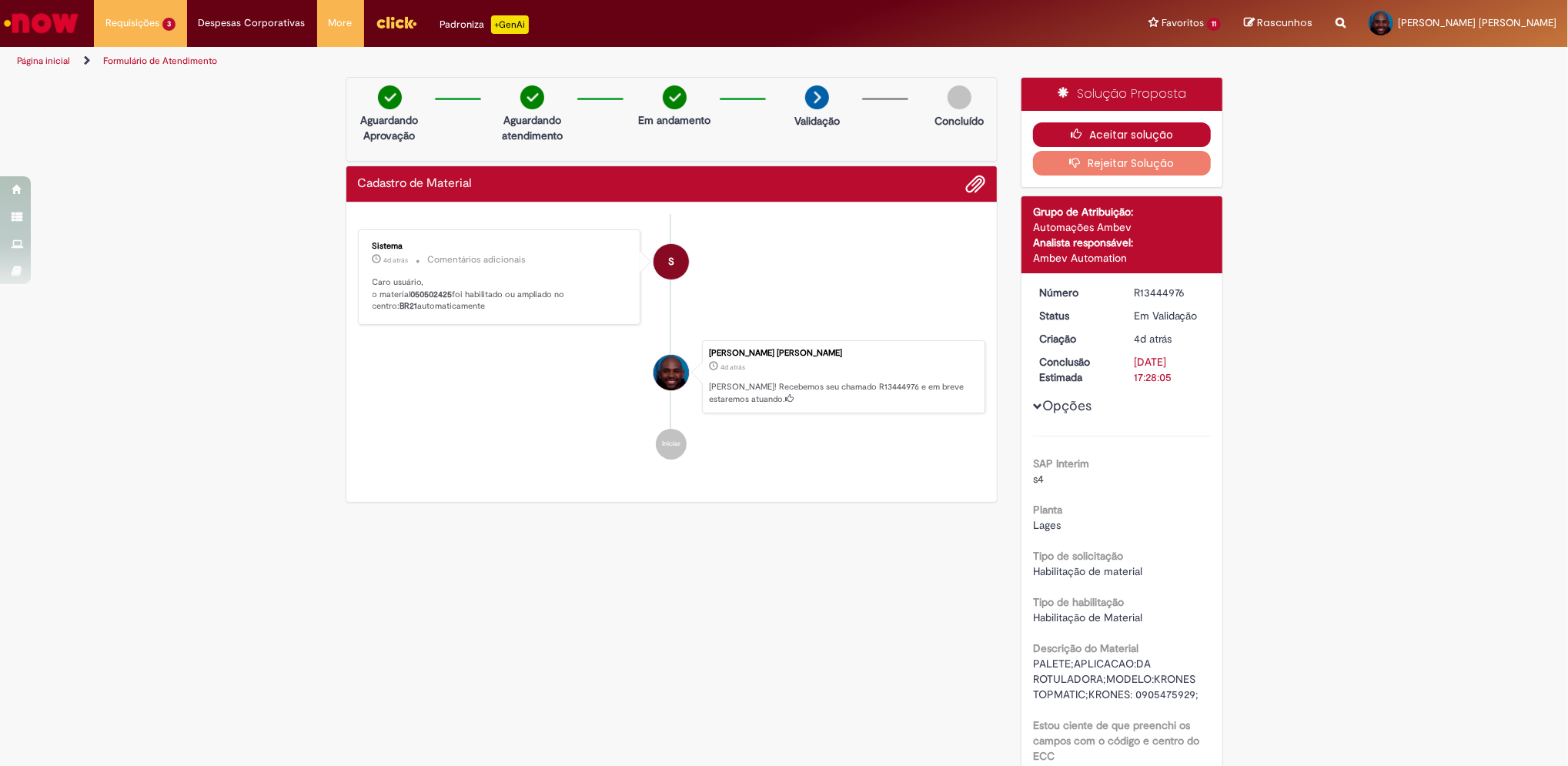
click at [1143, 133] on button "Aceitar solução" at bounding box center [1122, 135] width 178 height 25
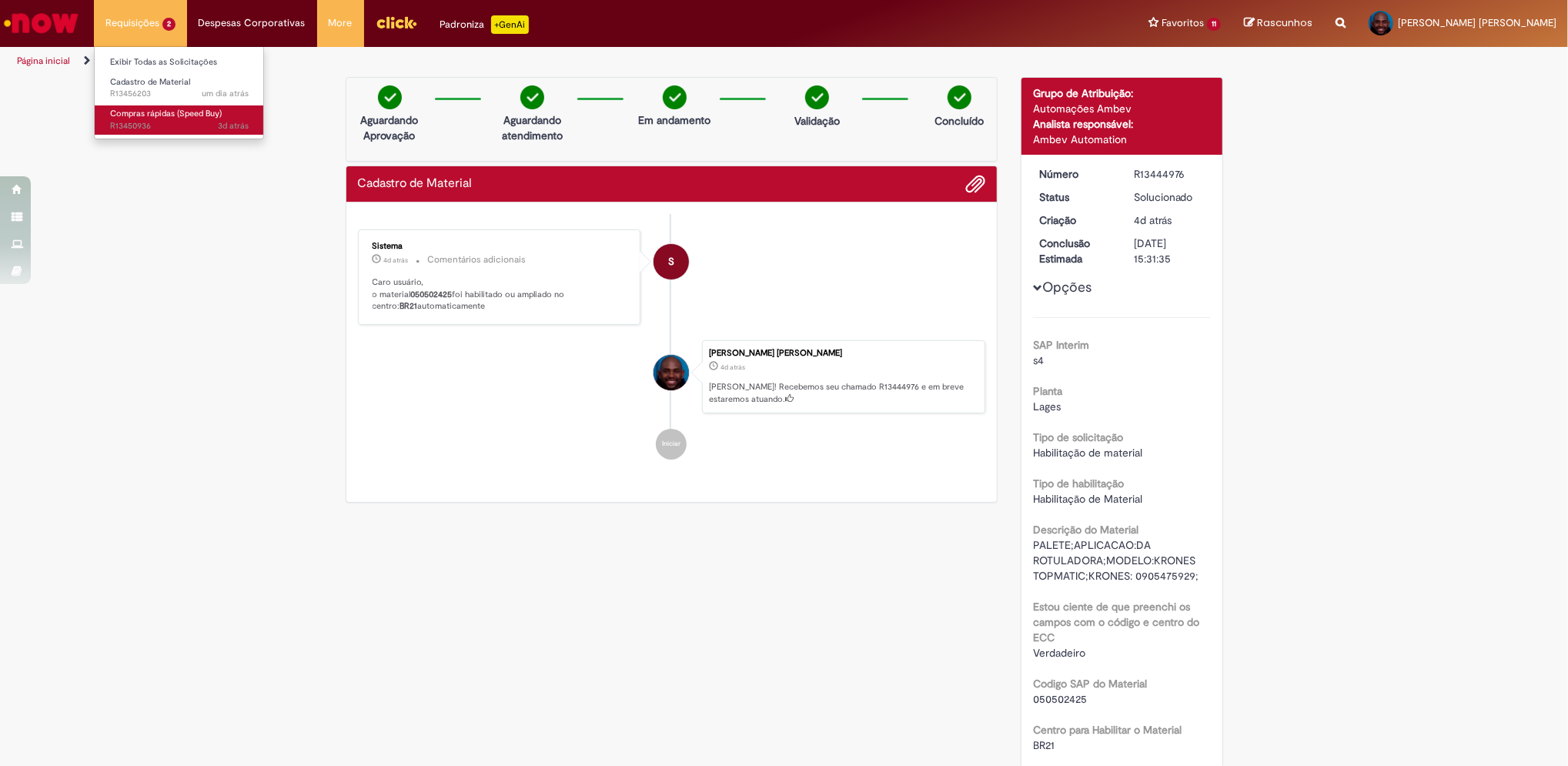
click at [145, 125] on span "3d atrás 3 dias atrás R13450936" at bounding box center [179, 126] width 139 height 12
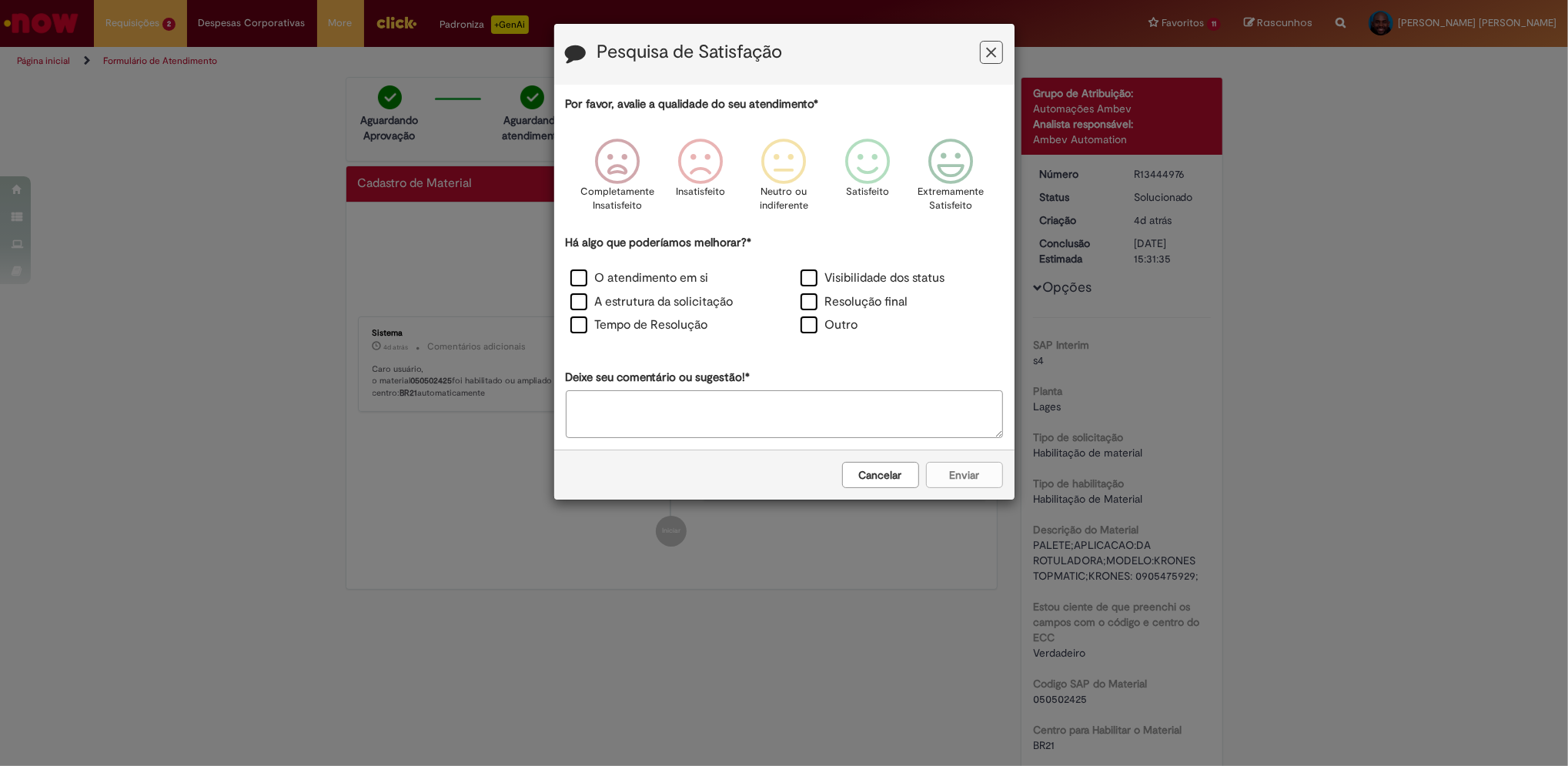
click at [988, 61] on button "Feedback" at bounding box center [991, 52] width 23 height 23
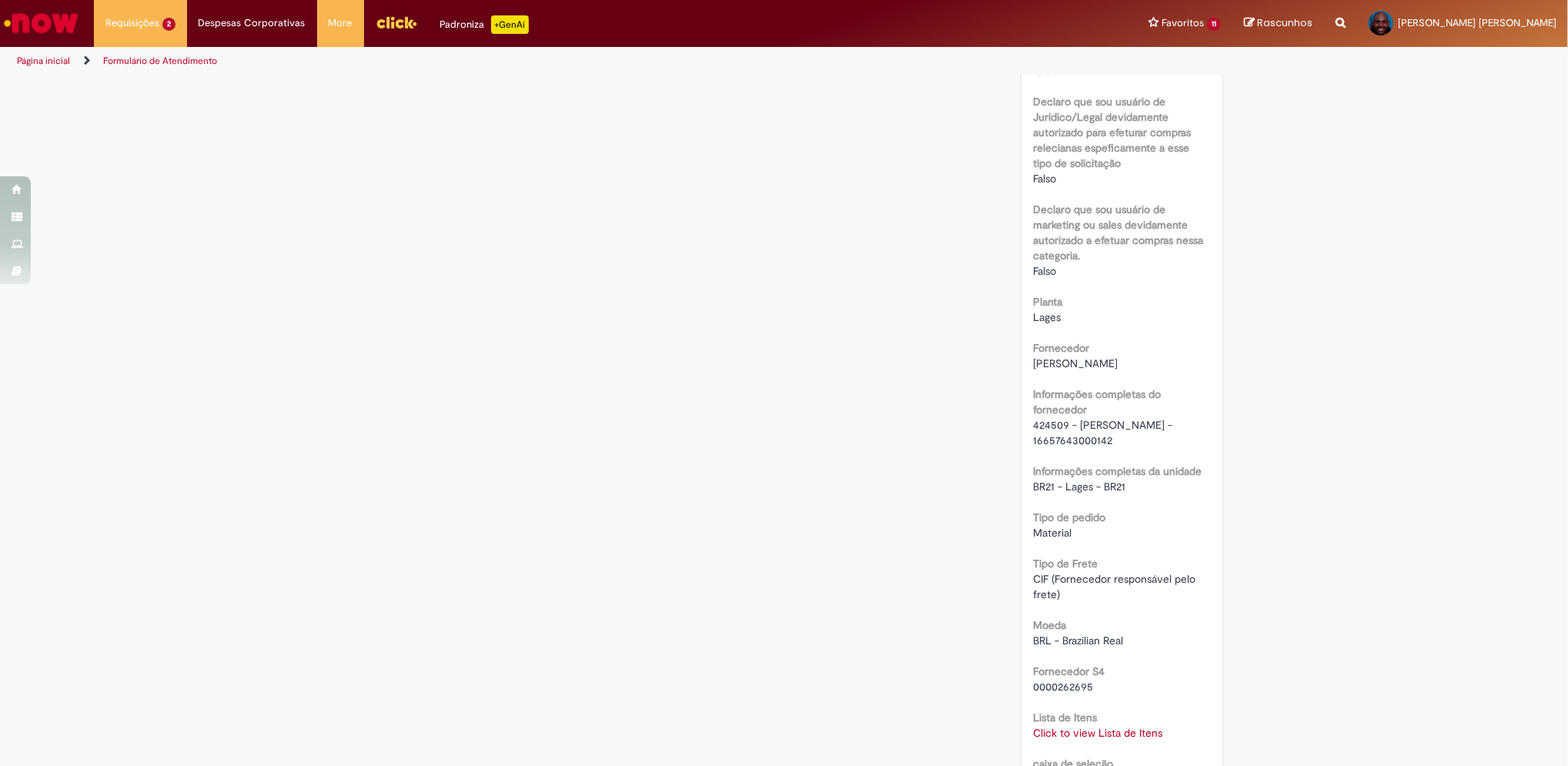
scroll to position [1026, 0]
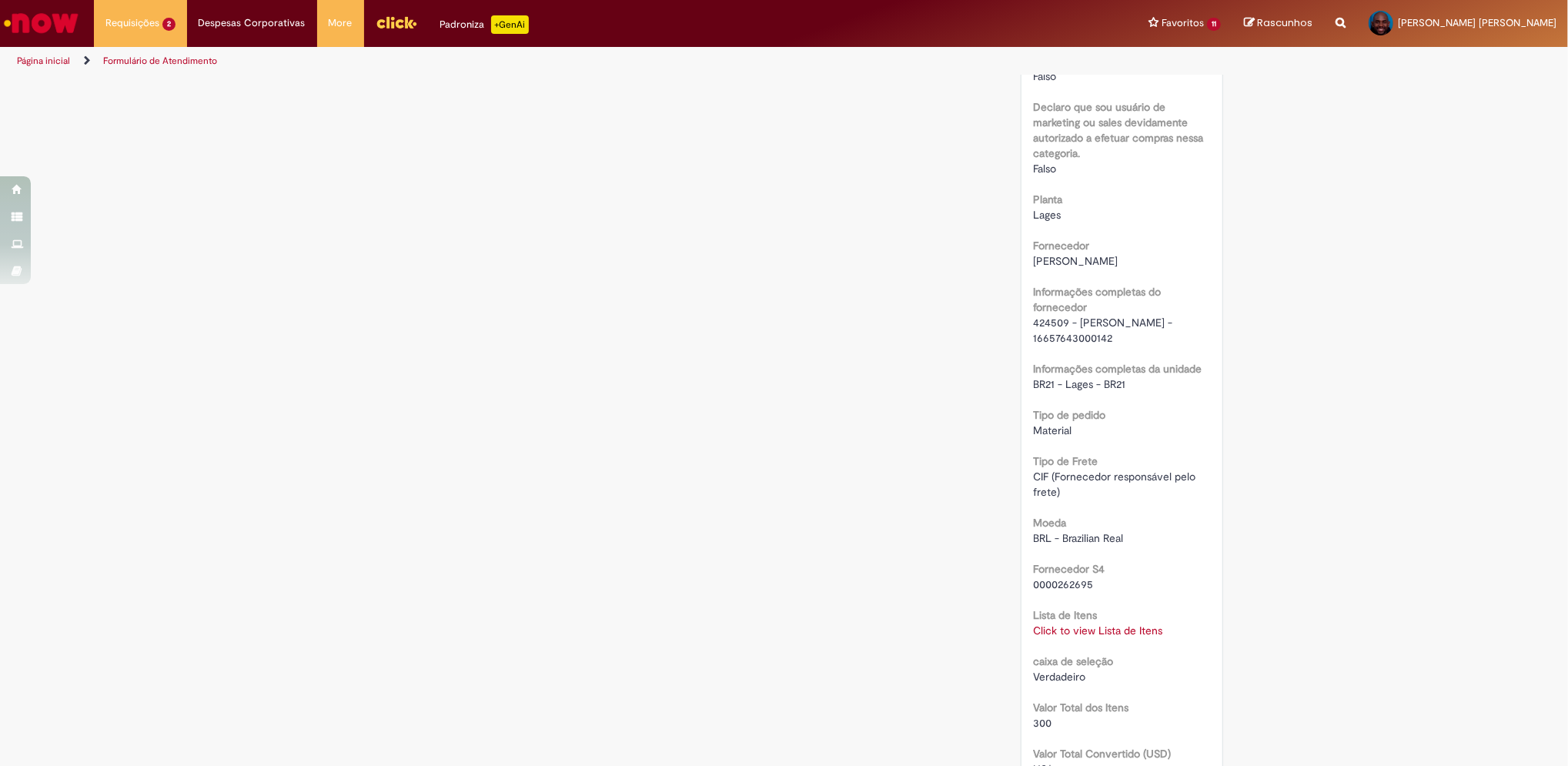
click at [1123, 629] on link "Click to view Lista de Itens" at bounding box center [1098, 630] width 129 height 14
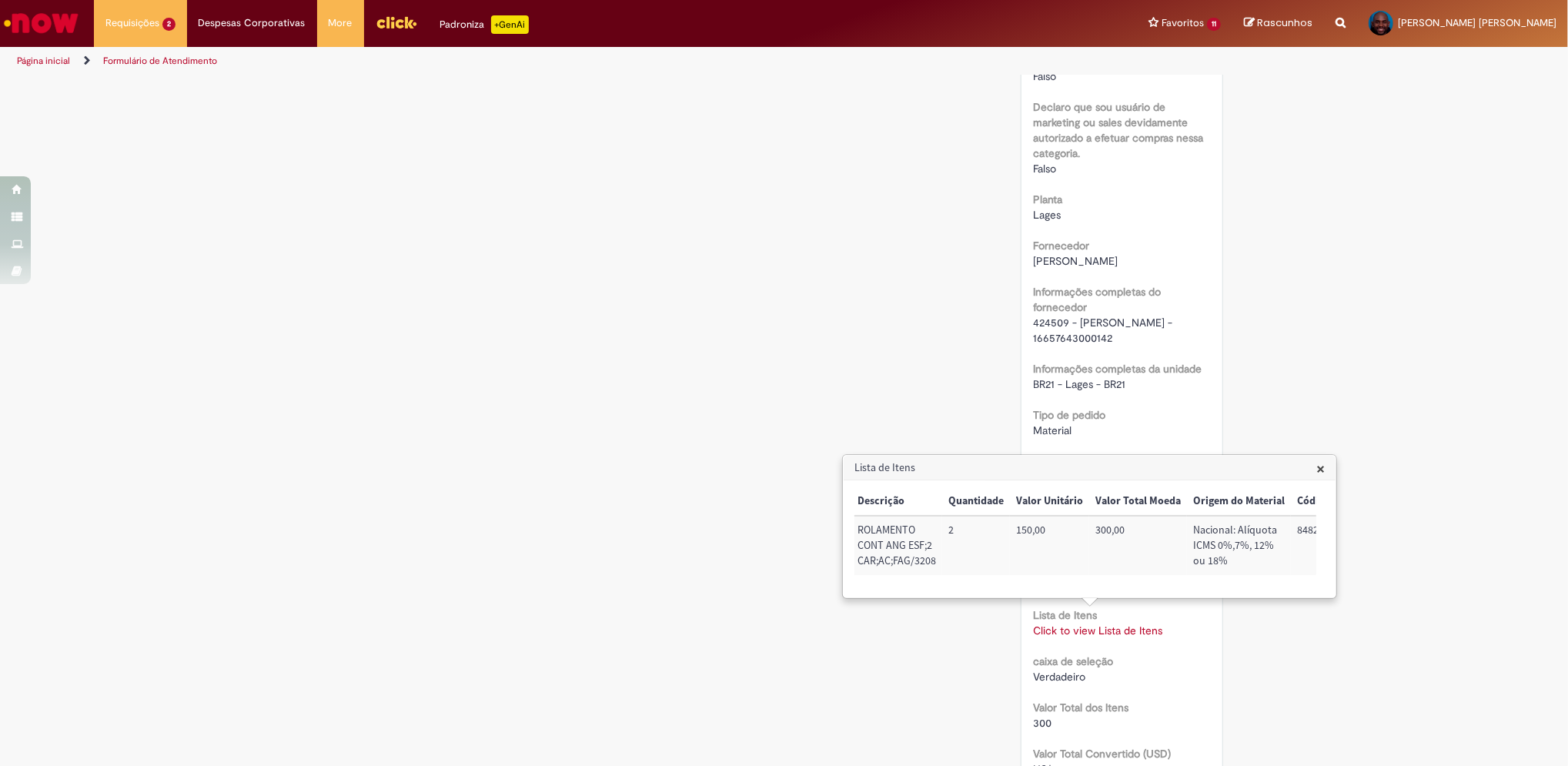
scroll to position [0, 0]
click at [1333, 295] on div "Verificar Código de Barras Aguardando Aprovação Aguardando atendimento Em andam…" at bounding box center [784, 259] width 1568 height 2417
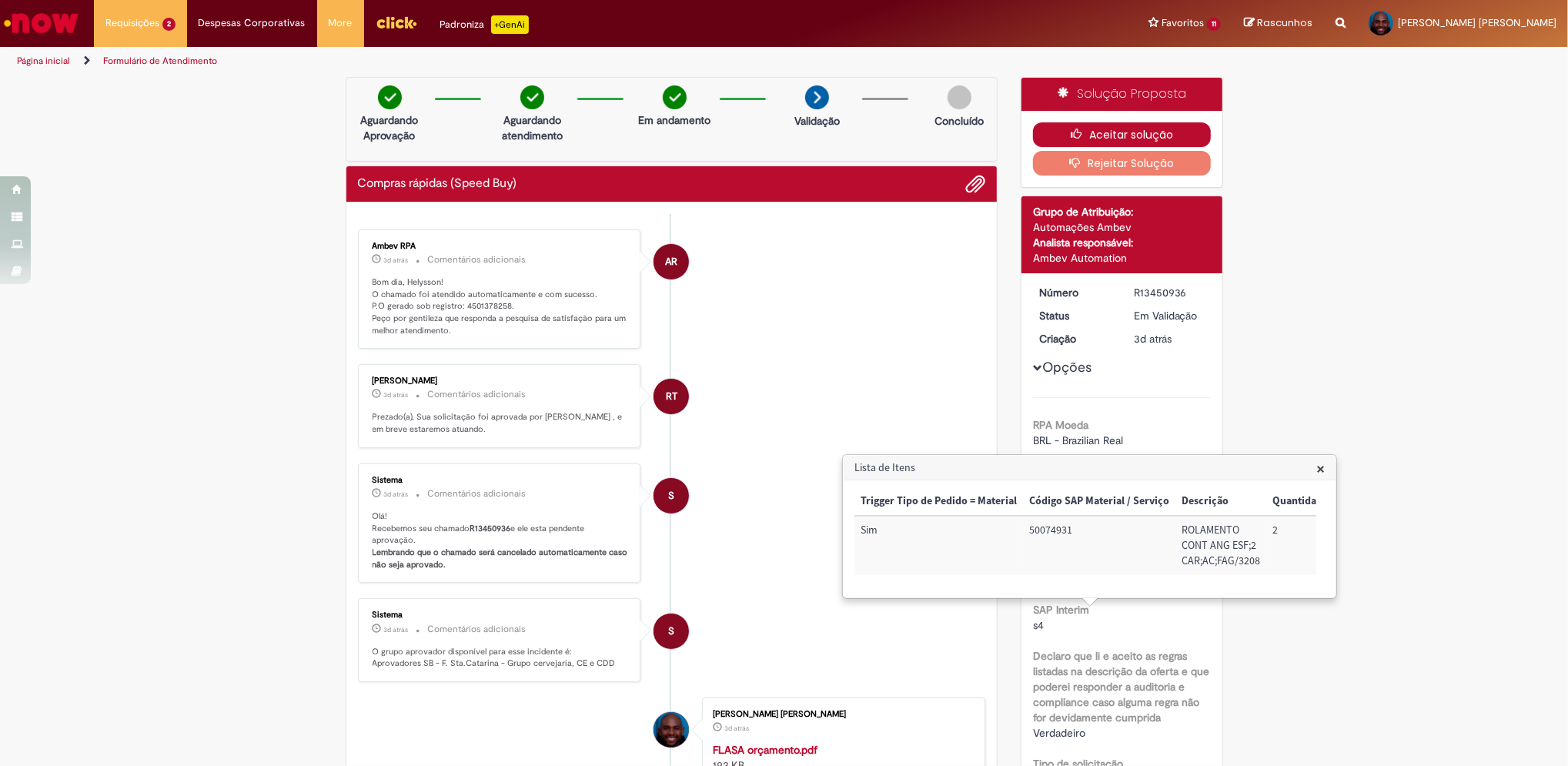
click at [1122, 132] on button "Aceitar solução" at bounding box center [1122, 135] width 178 height 25
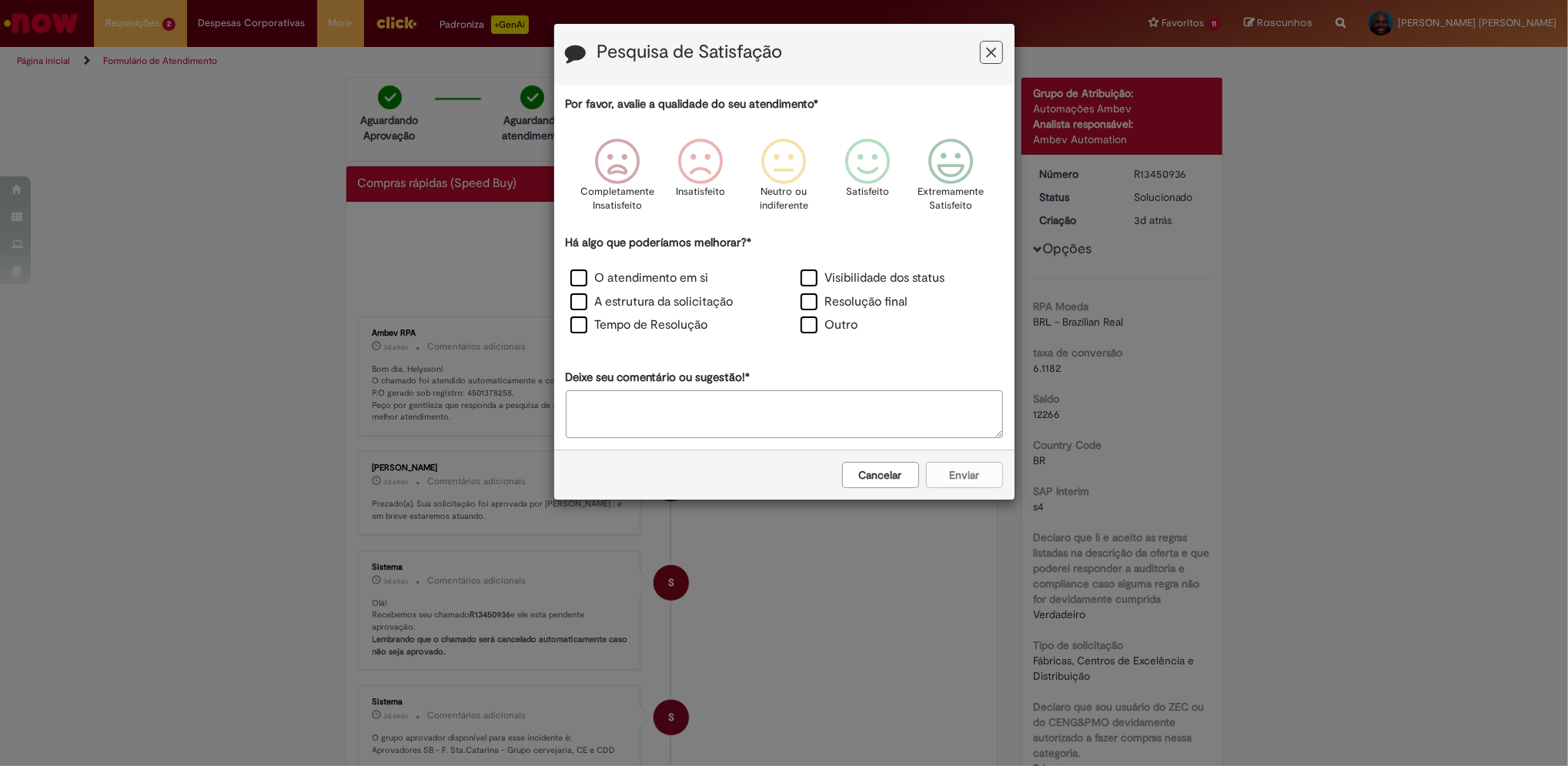
click at [896, 475] on button "Cancelar" at bounding box center [880, 475] width 77 height 26
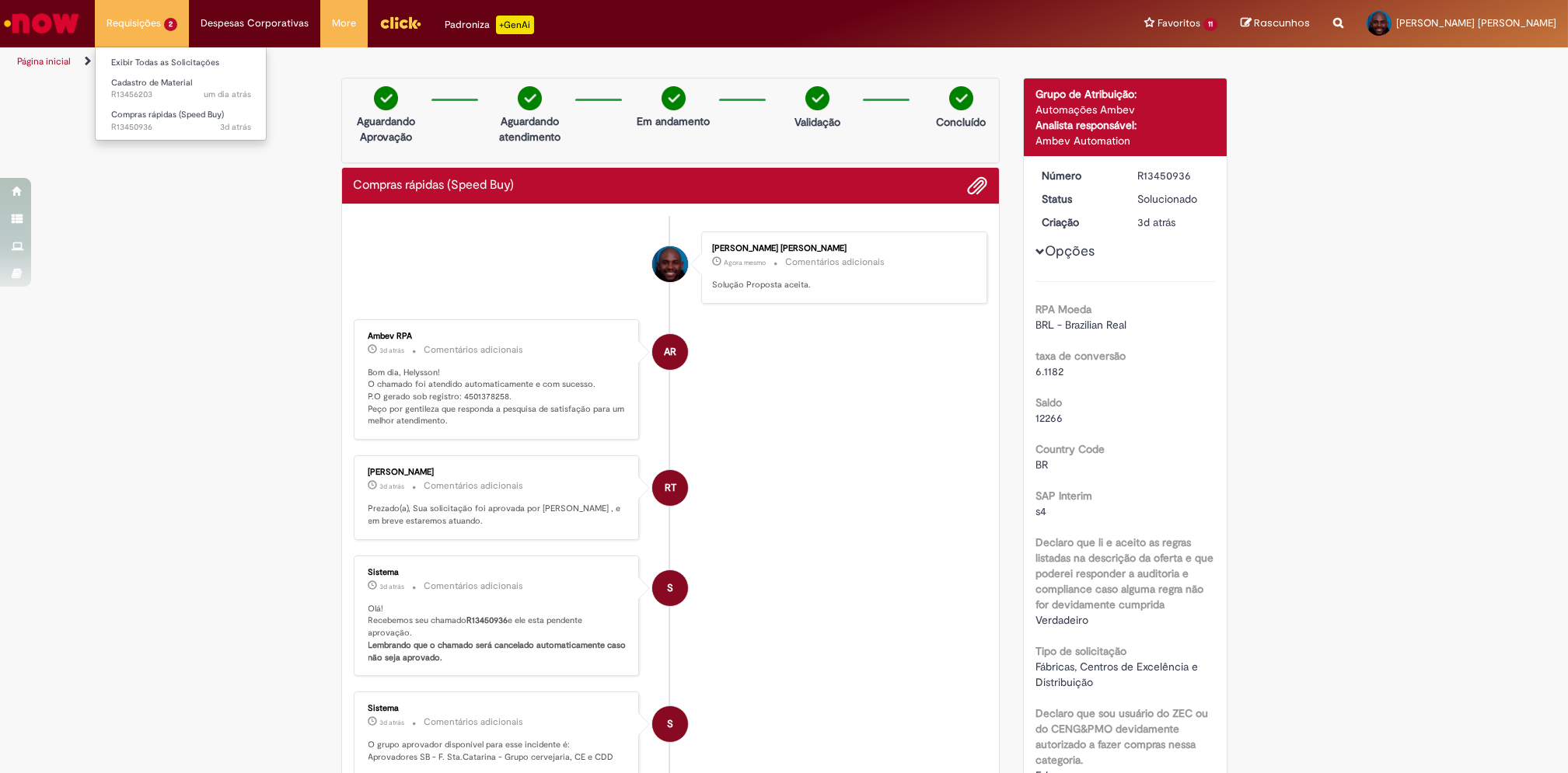
click at [139, 24] on li "Requisições 2 Exibir Todas as Solicitações Cadastro de Material um dia atrás um…" at bounding box center [141, 23] width 94 height 46
click at [152, 92] on span "um dia atrás um dia atrás R13456203" at bounding box center [181, 94] width 140 height 12
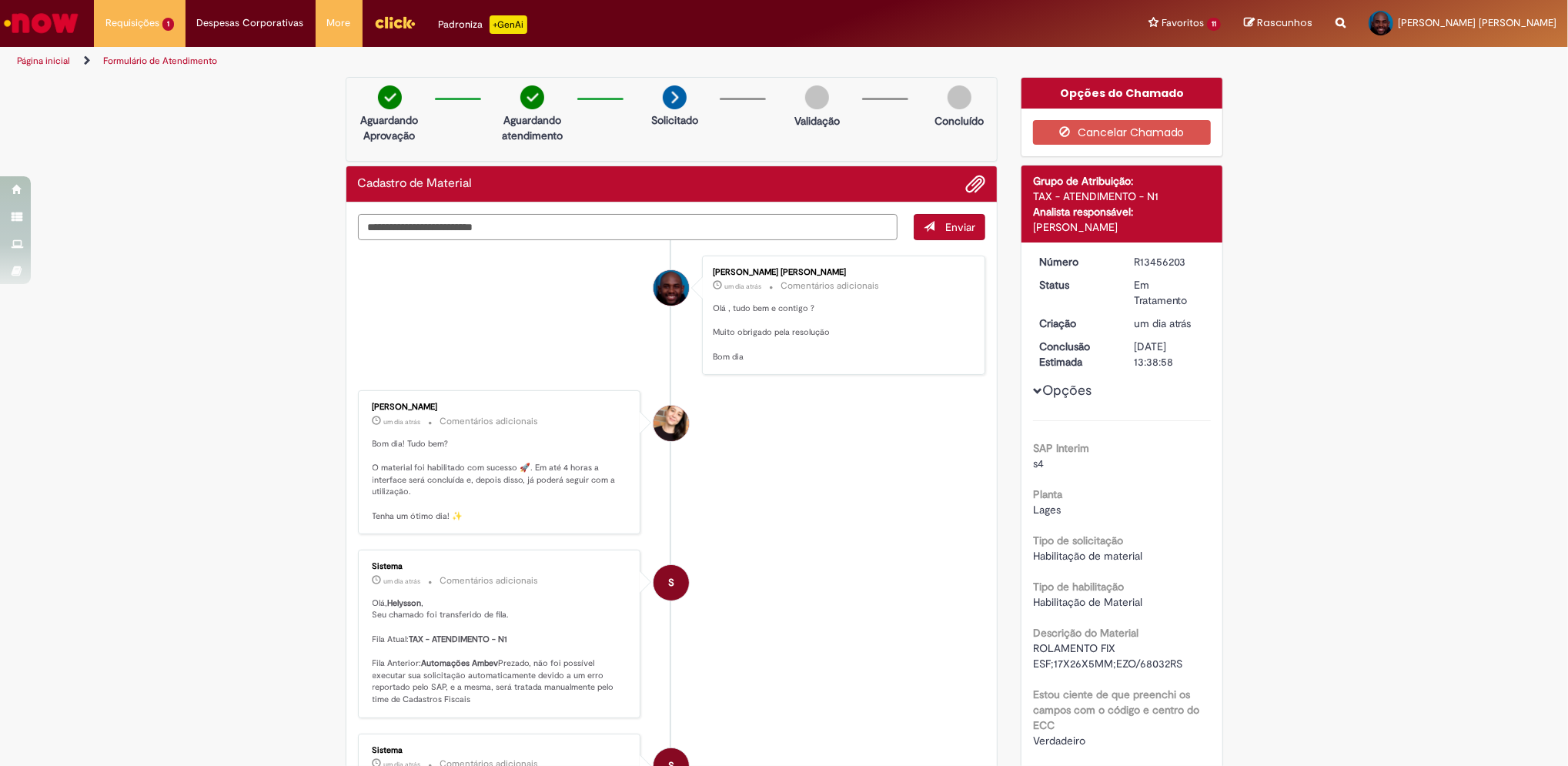
click at [776, 228] on textarea "Digite sua mensagem aqui..." at bounding box center [629, 227] width 541 height 26
type textarea "**********"
click at [945, 228] on span "Enviar" at bounding box center [960, 227] width 30 height 14
